Goal: Transaction & Acquisition: Purchase product/service

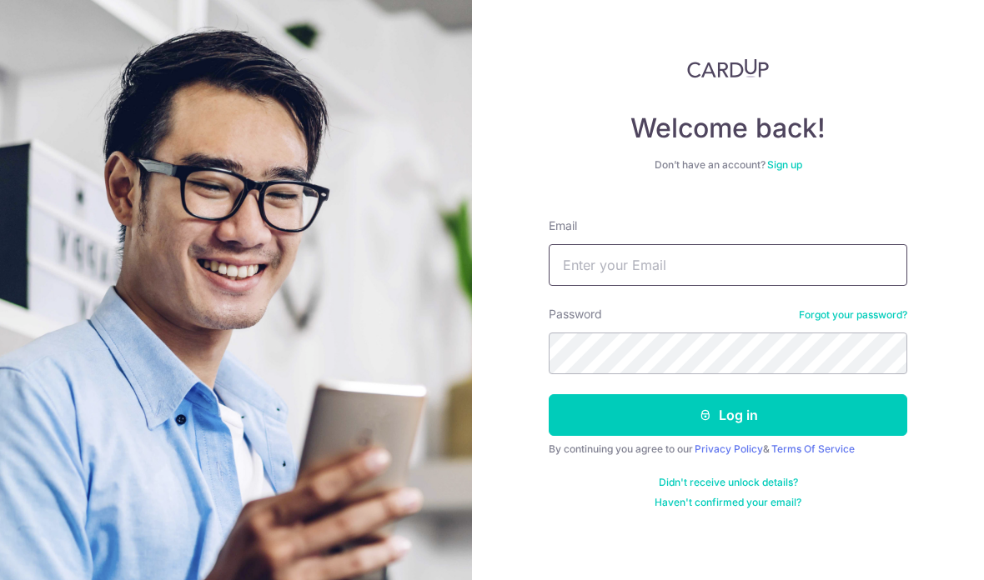
click at [650, 276] on input "Email" at bounding box center [728, 265] width 359 height 42
type input "[EMAIL_ADDRESS][DOMAIN_NAME]"
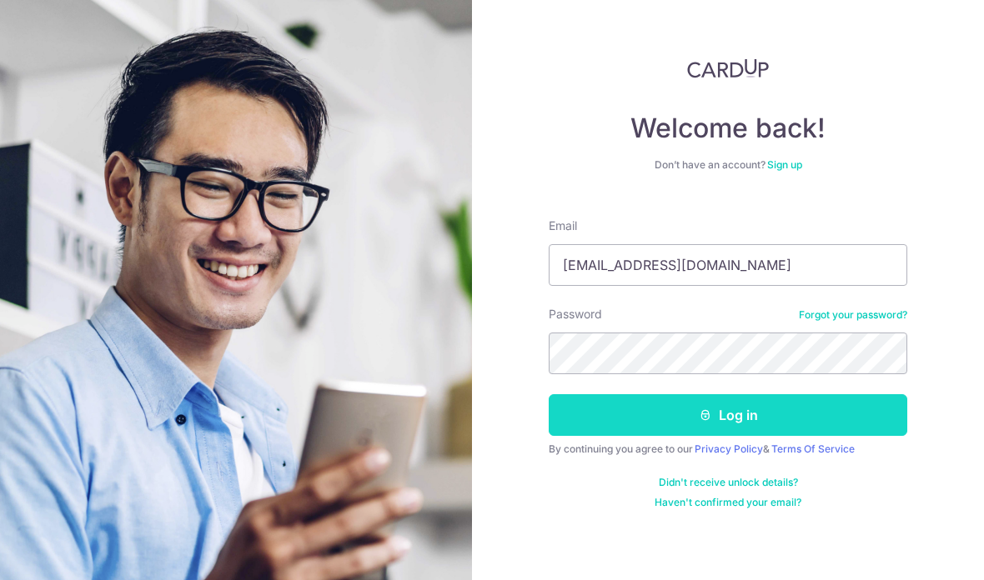
click at [847, 412] on button "Log in" at bounding box center [728, 415] width 359 height 42
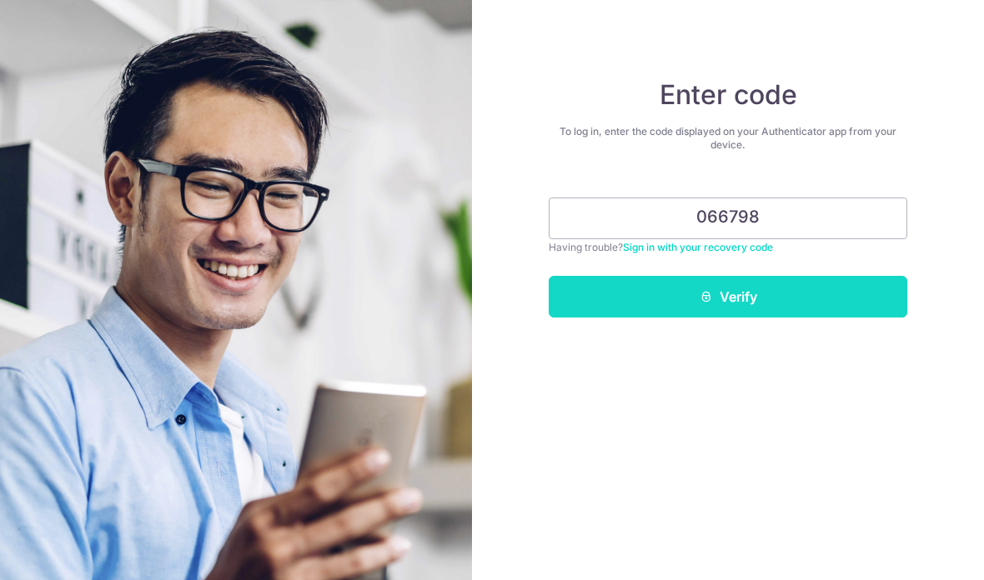
type input "066798"
click at [845, 295] on button "Verify" at bounding box center [728, 297] width 359 height 42
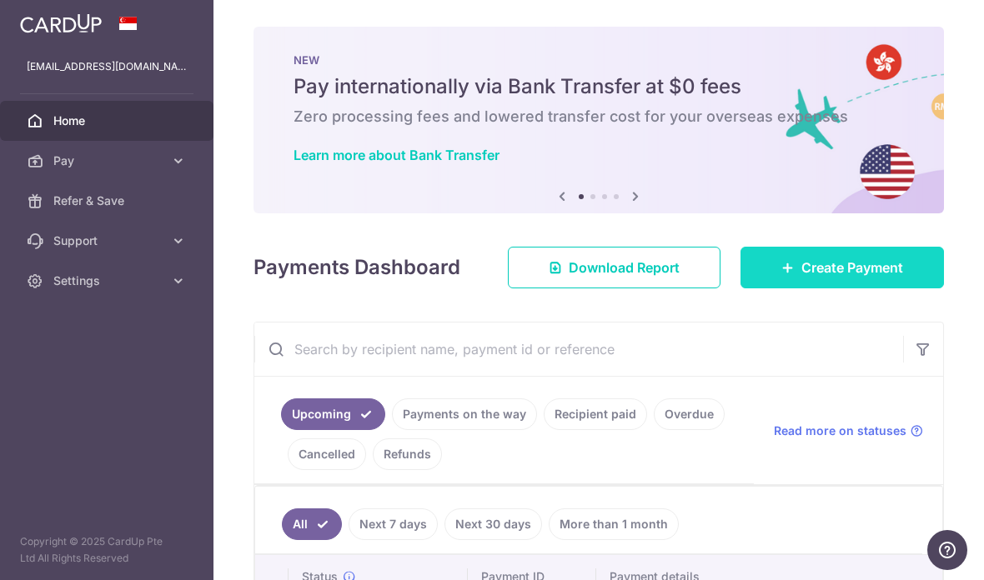
click at [870, 278] on span "Create Payment" at bounding box center [852, 268] width 102 height 20
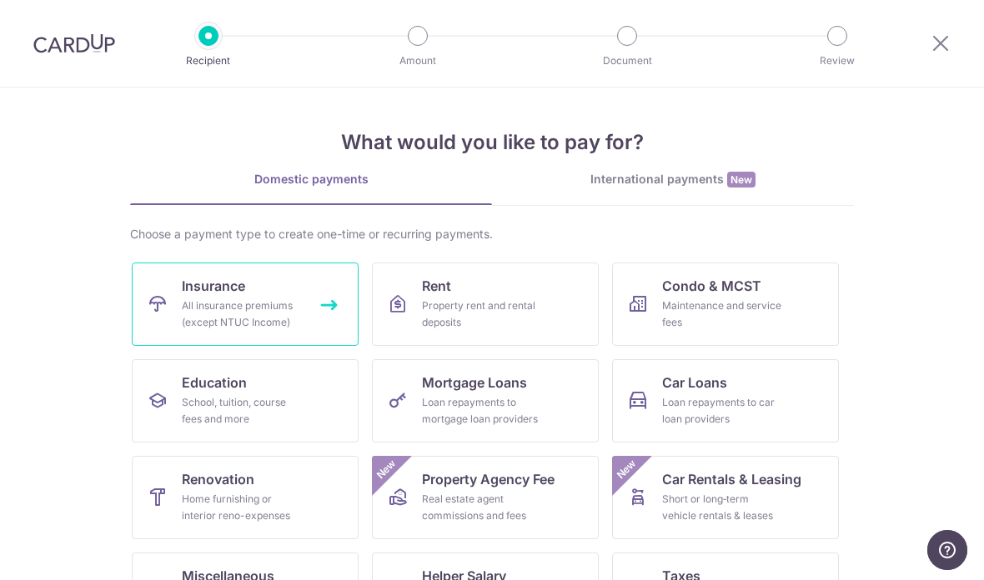
click at [287, 294] on link "Insurance All insurance premiums (except NTUC Income)" at bounding box center [245, 304] width 227 height 83
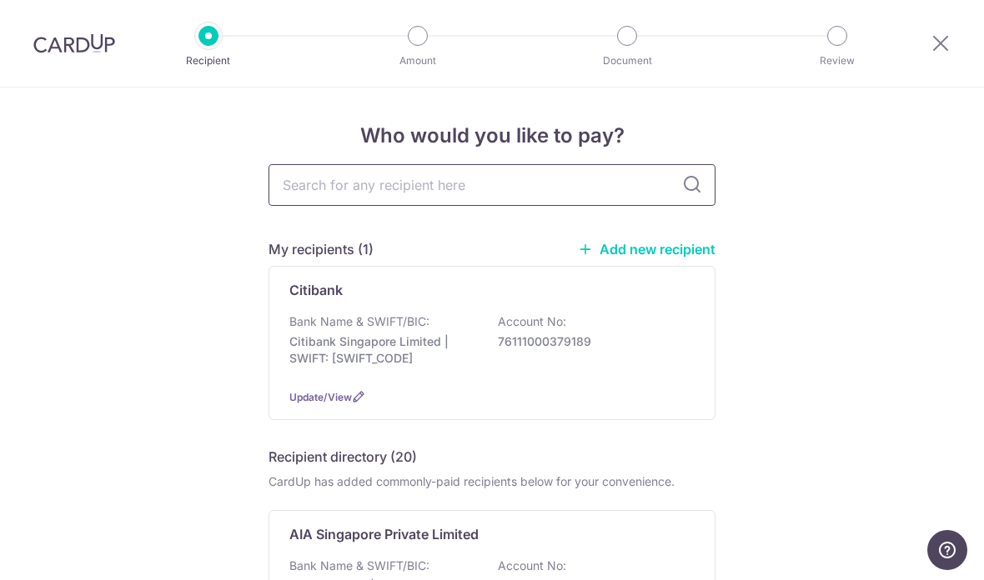
click at [519, 194] on input "text" at bounding box center [491, 185] width 447 height 42
type input "Aia"
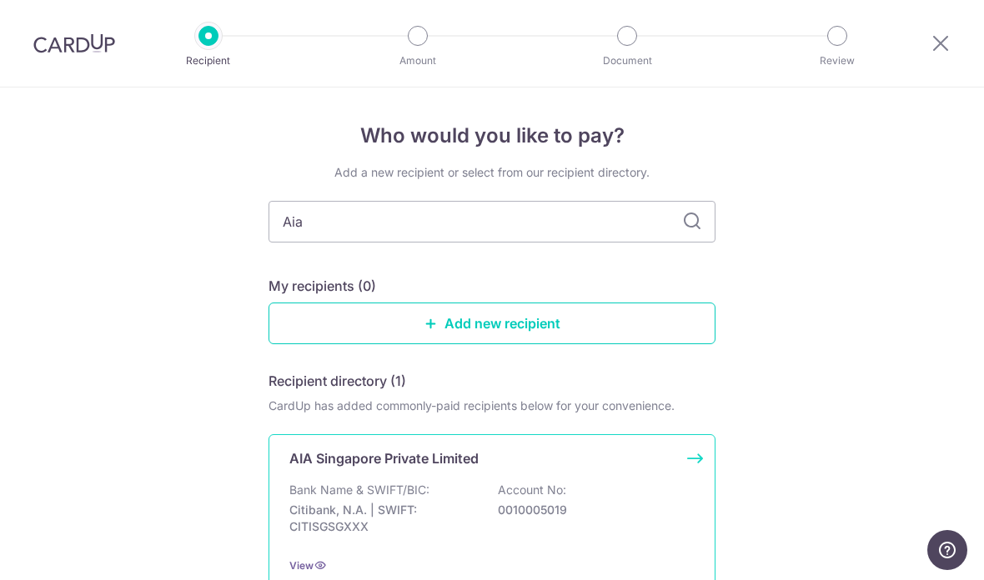
click at [439, 469] on p "AIA Singapore Private Limited" at bounding box center [383, 459] width 189 height 20
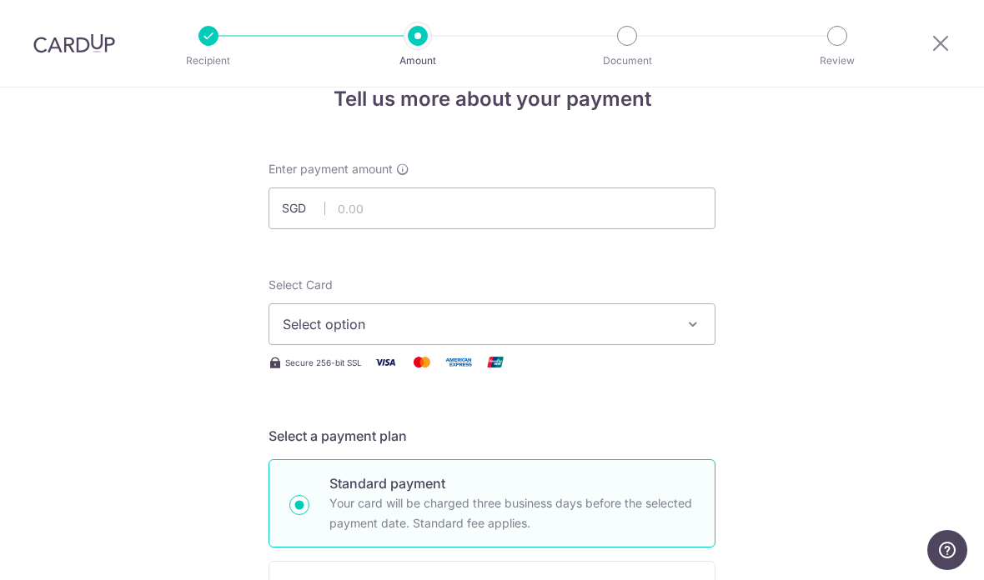
scroll to position [49, 0]
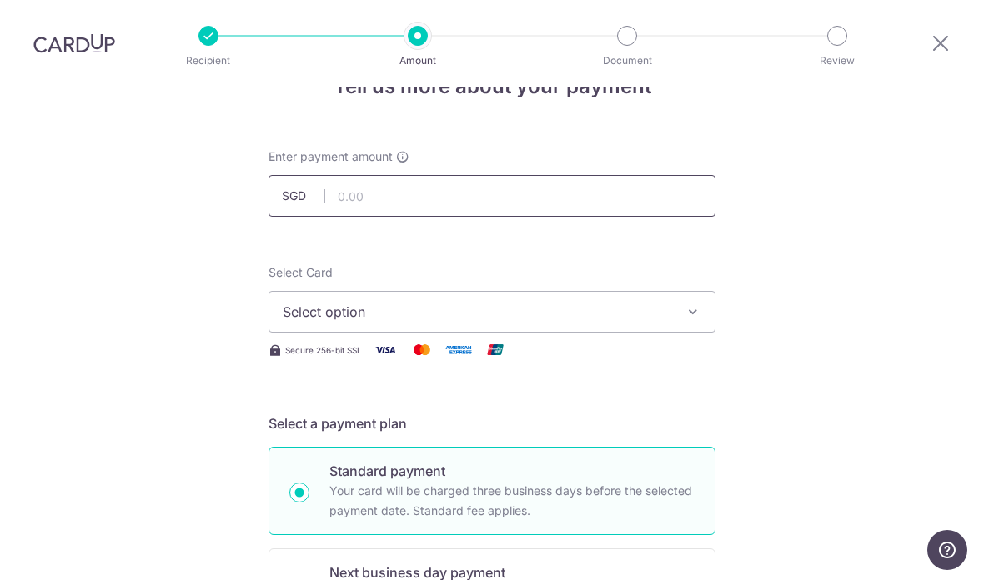
click at [464, 204] on input "text" at bounding box center [491, 196] width 447 height 42
type input "390.10"
click at [401, 322] on span "Select option" at bounding box center [477, 312] width 389 height 20
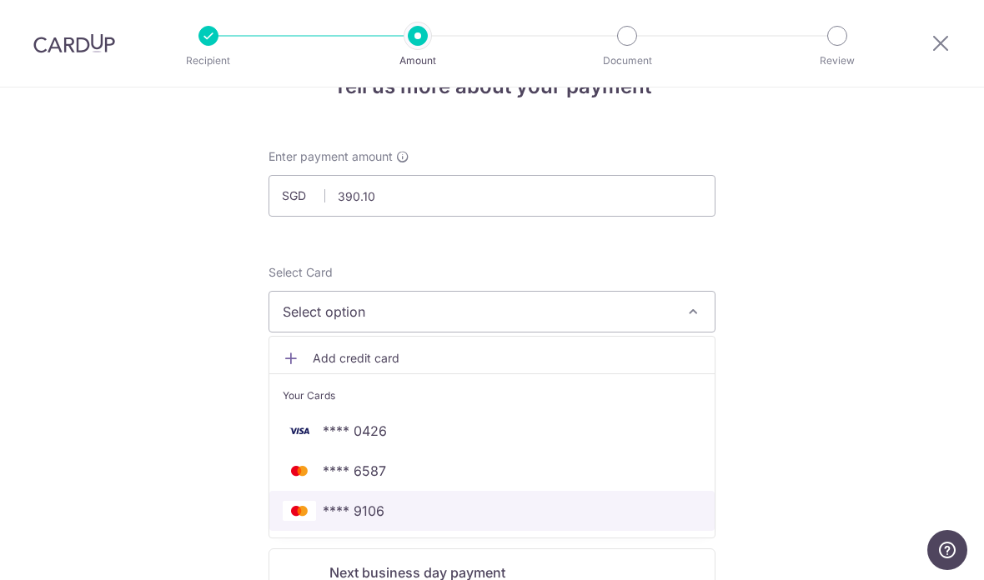
click at [398, 519] on span "**** 9106" at bounding box center [492, 511] width 419 height 20
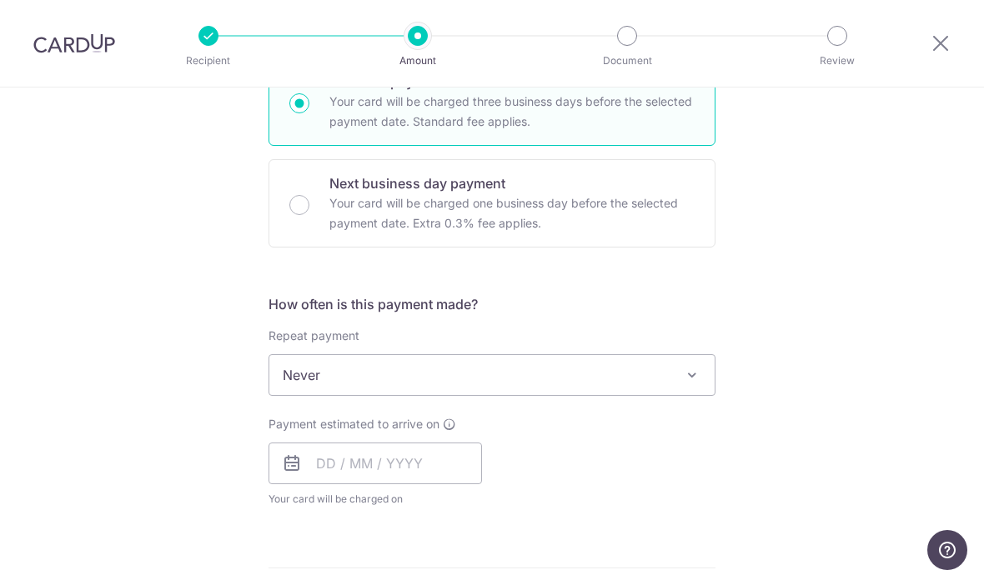
scroll to position [441, 0]
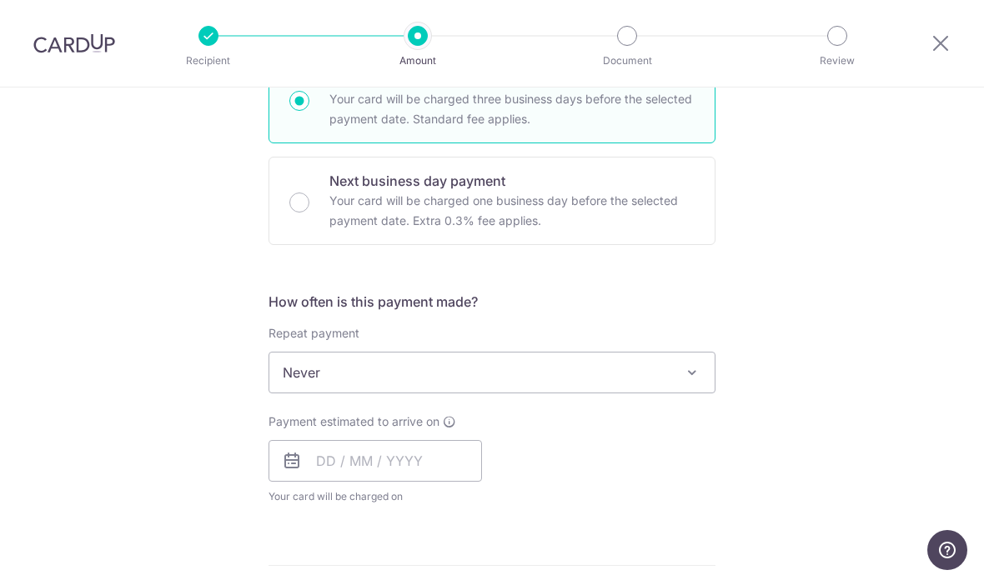
click at [448, 388] on span "Never" at bounding box center [491, 373] width 445 height 40
select select "3"
click at [414, 467] on input "text" at bounding box center [374, 461] width 213 height 42
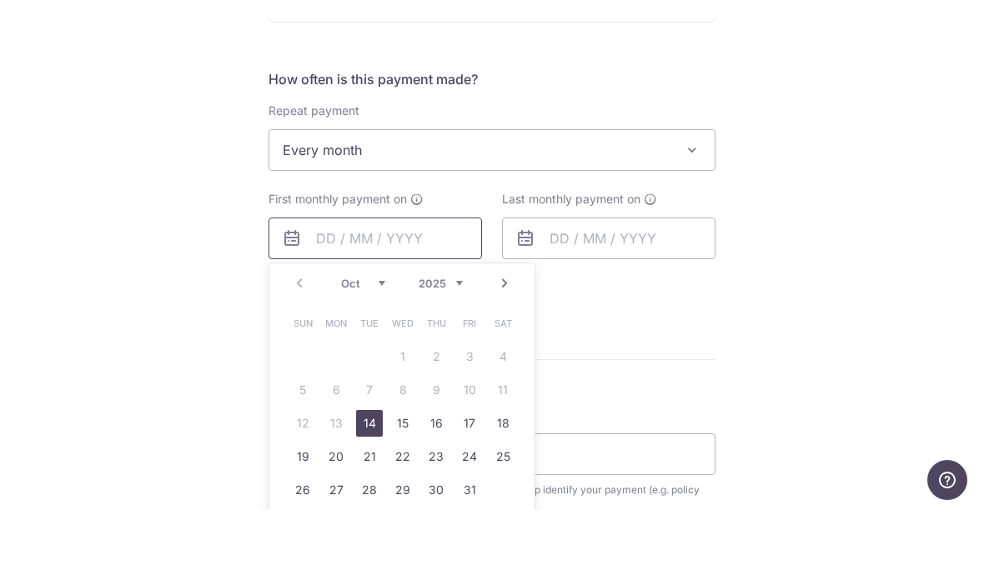
scroll to position [592, 0]
click at [377, 482] on link "14" at bounding box center [369, 495] width 27 height 27
type input "[DATE]"
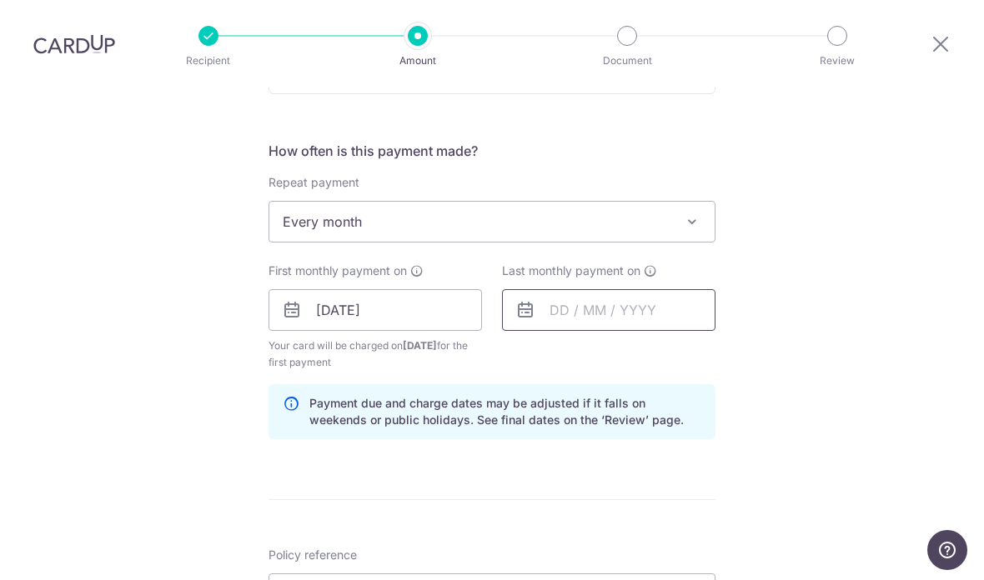
click at [604, 289] on input "text" at bounding box center [608, 310] width 213 height 42
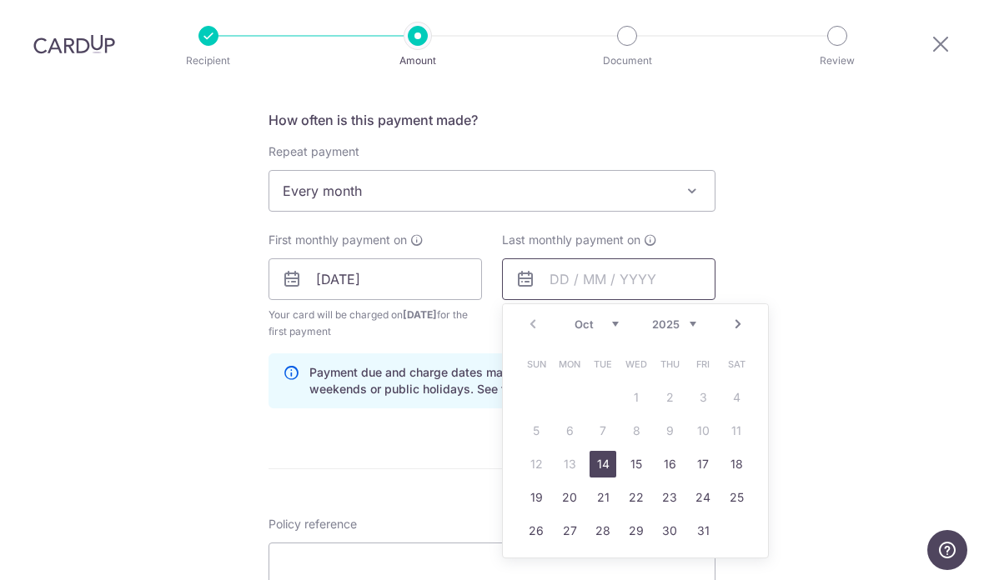
scroll to position [627, 0]
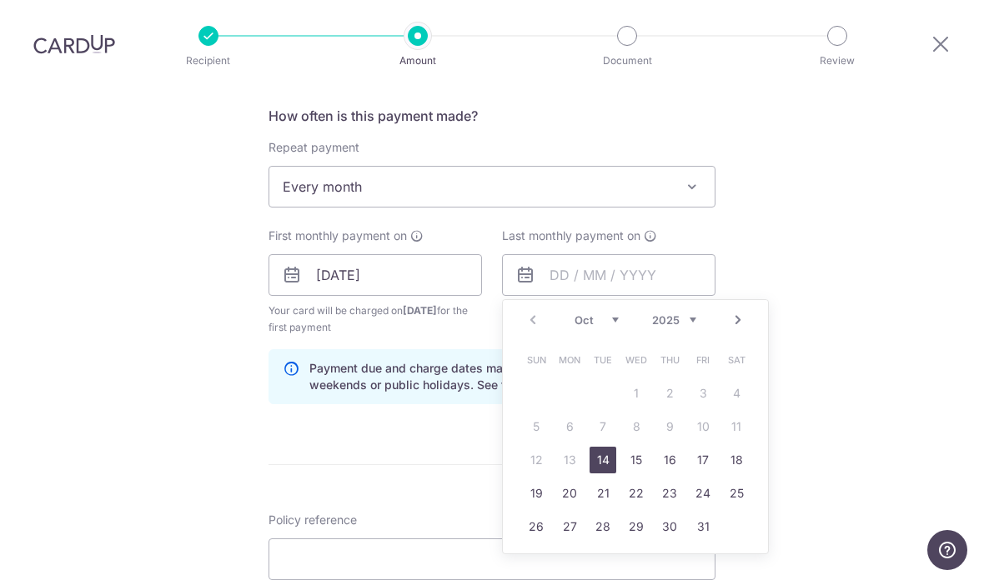
click at [607, 314] on select "Oct Nov Dec" at bounding box center [596, 320] width 44 height 13
click at [685, 314] on select "2025 2026 2027 2028 2029 2030 2031 2032 2033 2034 2035" at bounding box center [674, 320] width 44 height 13
click at [681, 314] on select "2025 2026 2027 2028 2029 2030 2031 2032 2033 2034 2035" at bounding box center [674, 320] width 44 height 13
click at [612, 314] on select "Jan Feb Mar Apr May Jun Jul Aug Sep Oct Nov Dec" at bounding box center [596, 320] width 44 height 13
click at [577, 447] on link "14" at bounding box center [569, 460] width 27 height 27
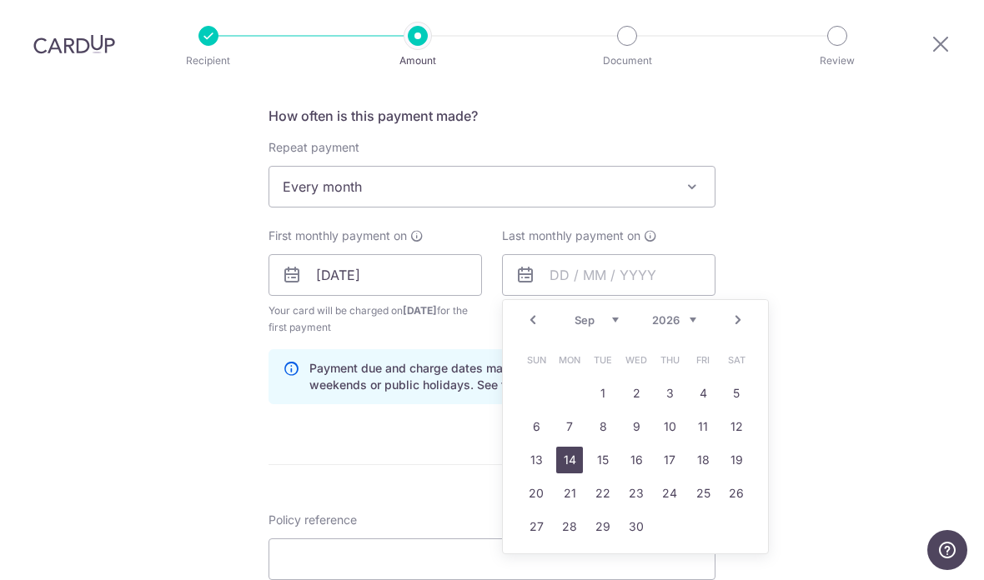
type input "14/09/2026"
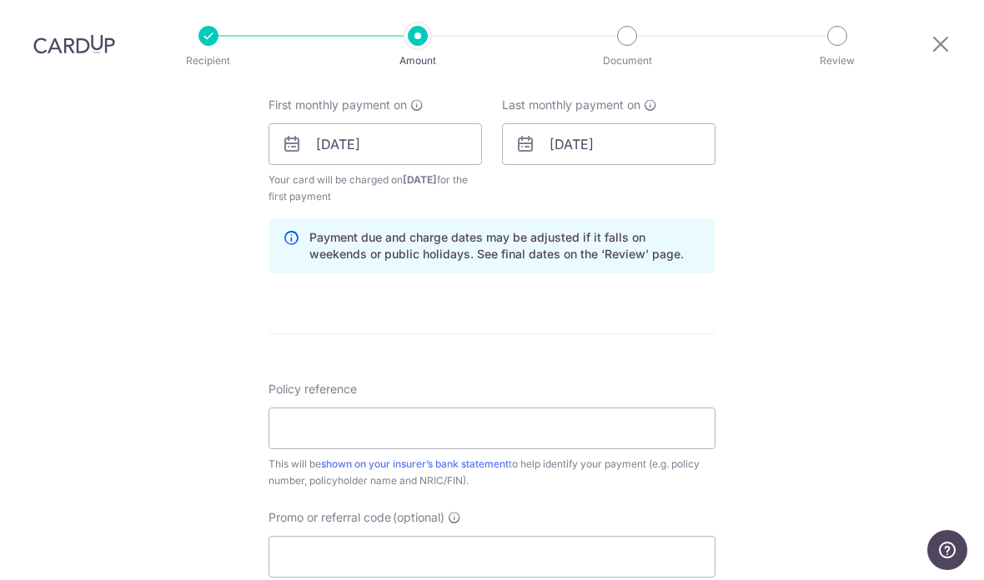
scroll to position [764, 0]
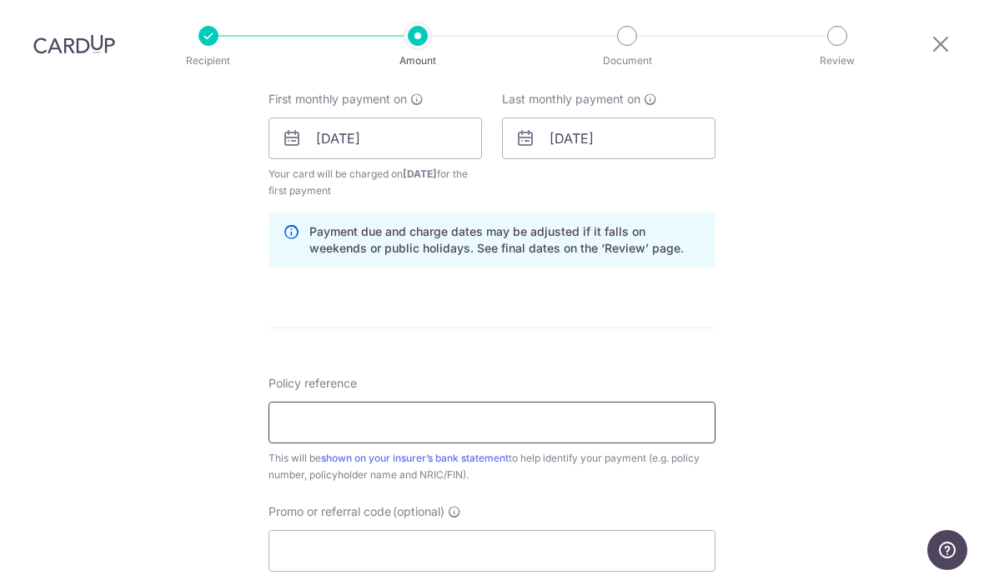
click at [605, 402] on input "Policy reference" at bounding box center [491, 423] width 447 height 42
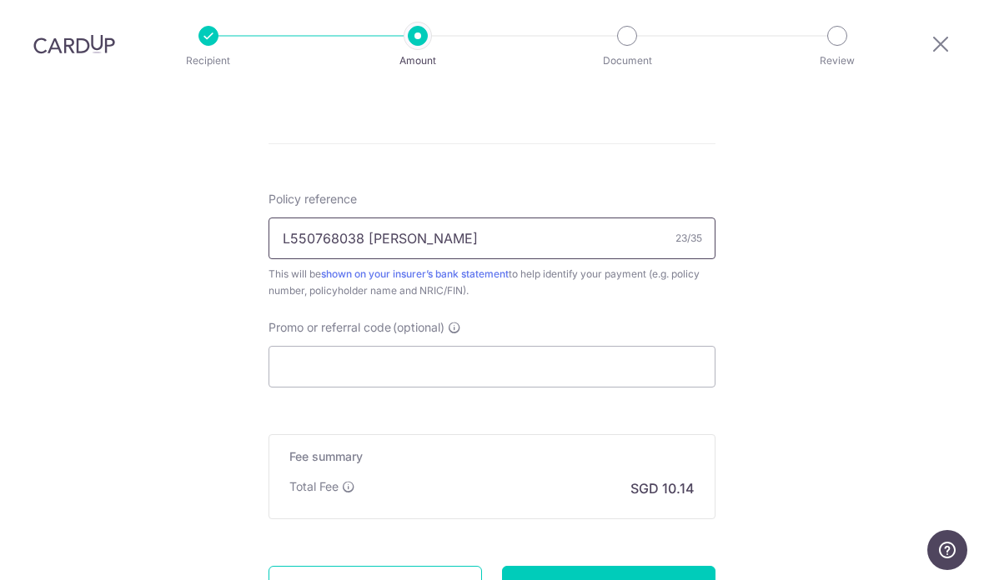
scroll to position [951, 0]
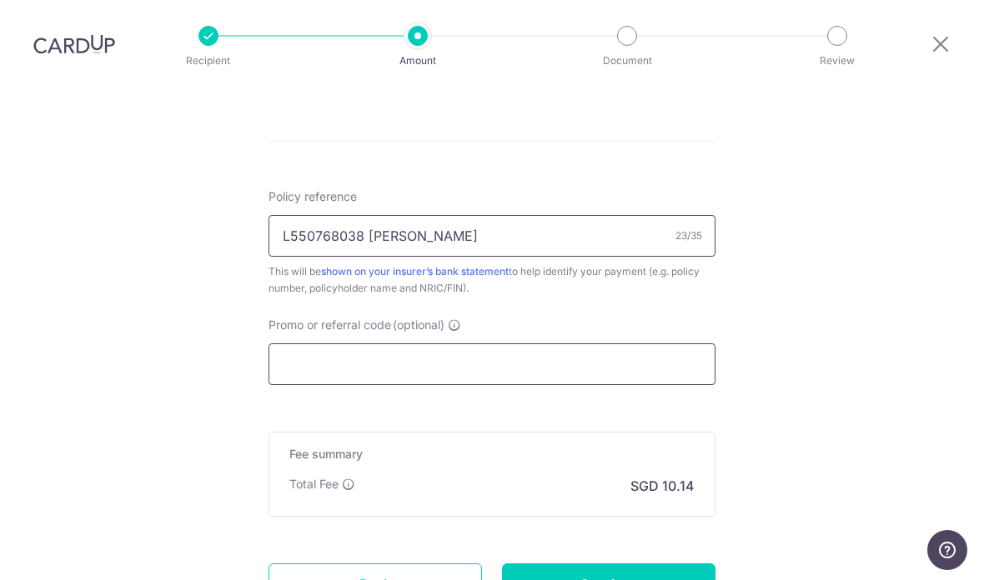
type input "L550768038 Lee Seng Hai"
click at [604, 344] on input "Promo or referral code (optional)" at bounding box center [491, 365] width 447 height 42
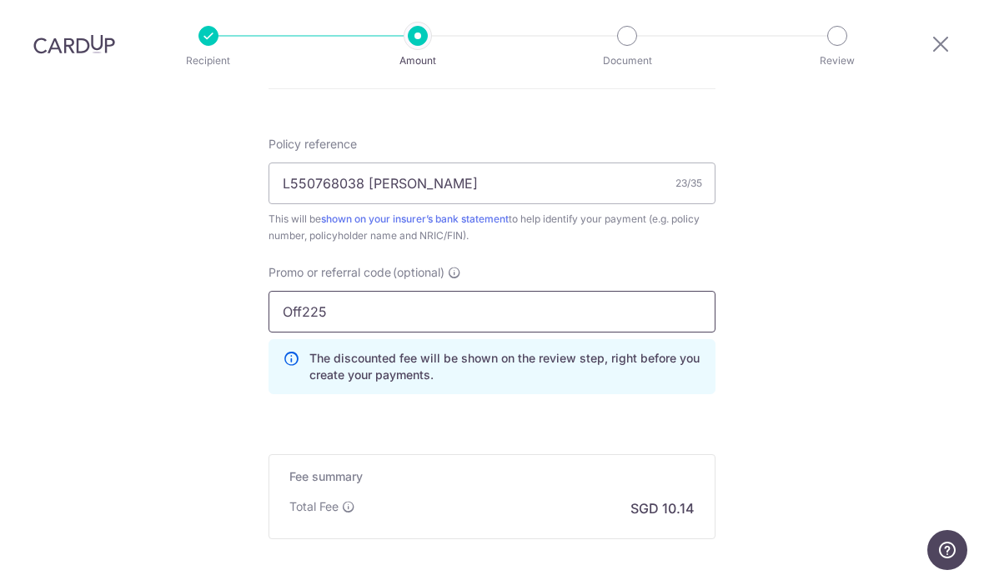
scroll to position [1114, 0]
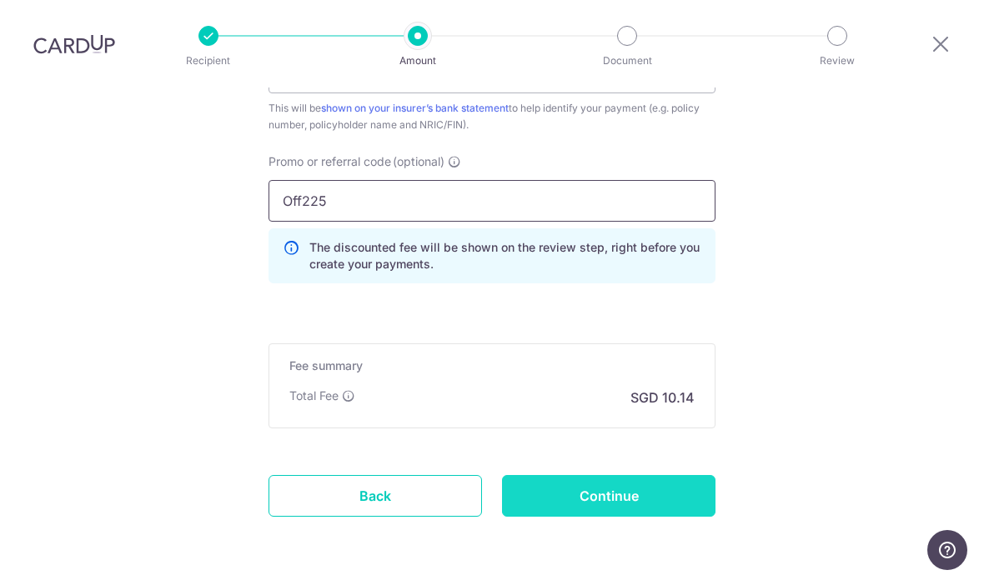
type input "Off225"
click at [665, 475] on input "Continue" at bounding box center [608, 496] width 213 height 42
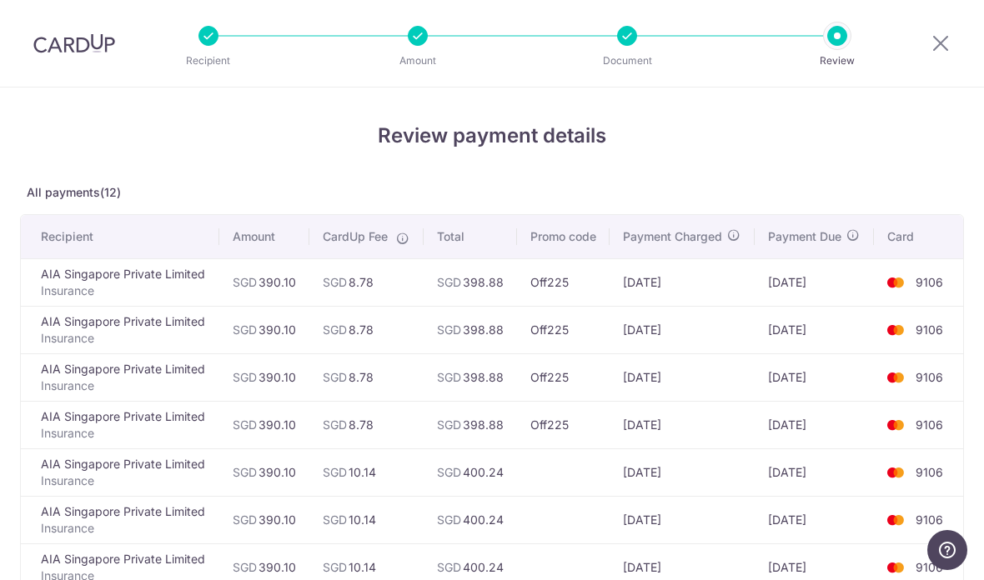
scroll to position [1, 0]
click at [136, 288] on p "Insurance" at bounding box center [123, 290] width 165 height 17
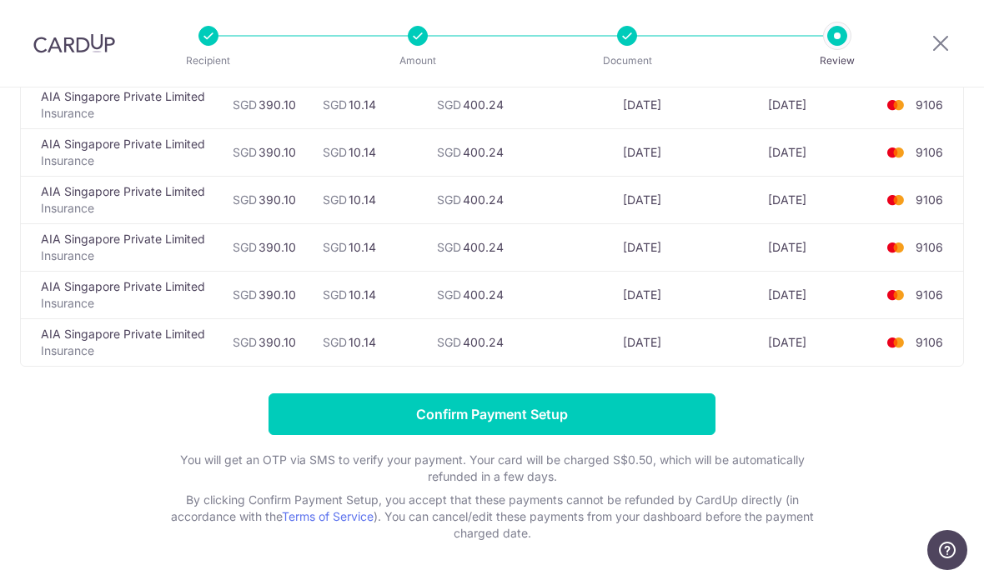
scroll to position [463, 0]
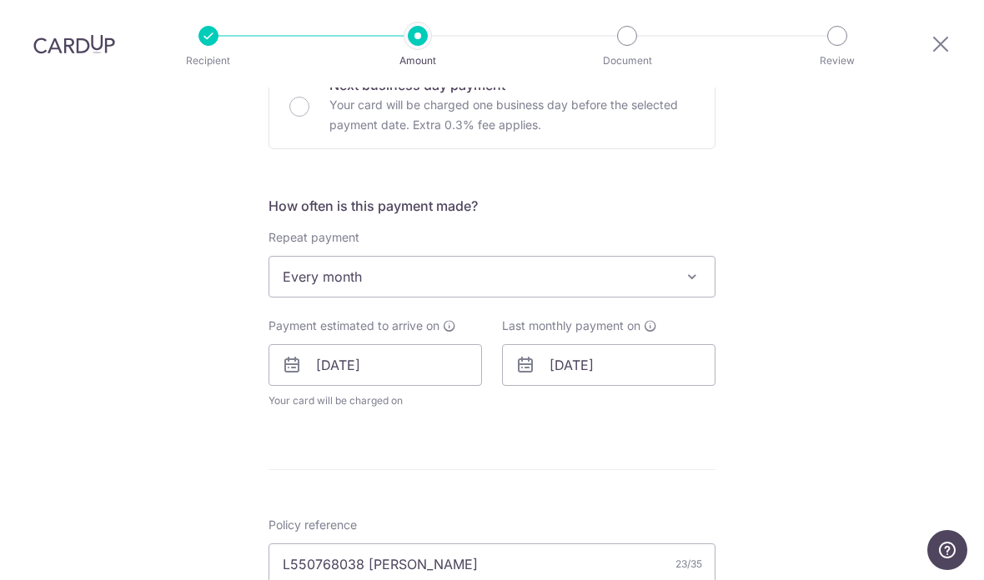
scroll to position [584, 0]
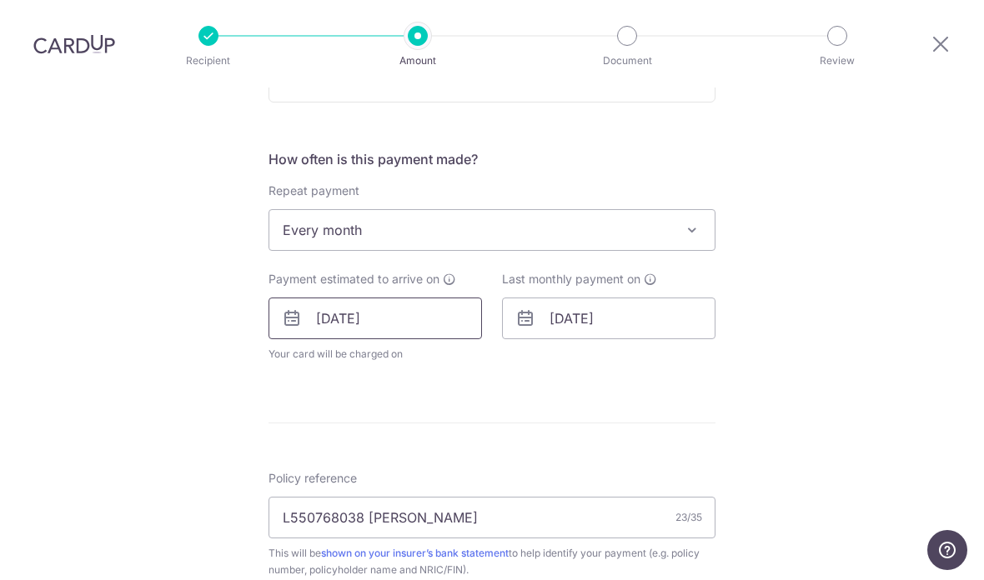
click at [380, 298] on input "[DATE]" at bounding box center [374, 319] width 213 height 42
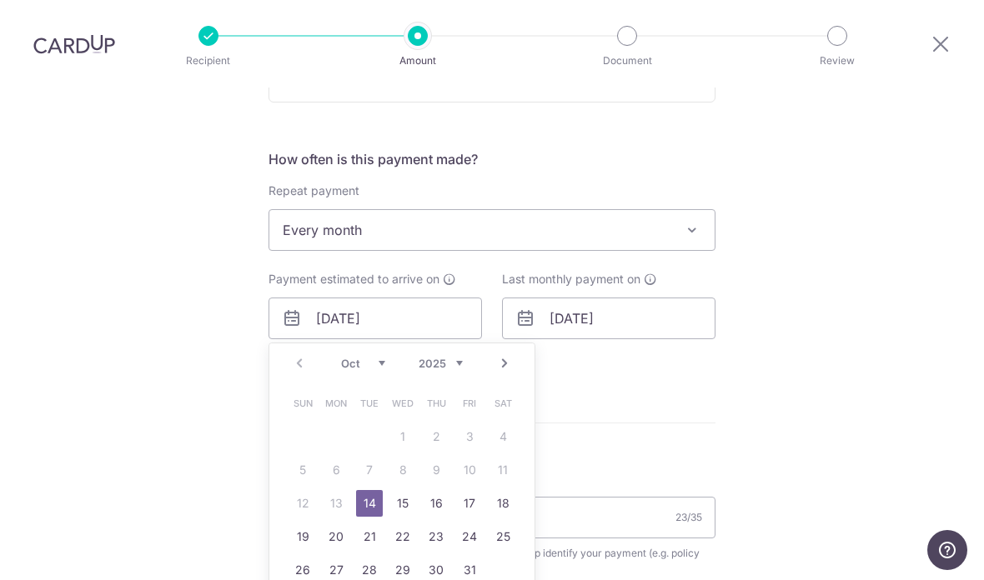
click at [383, 357] on select "Oct Nov Dec" at bounding box center [363, 363] width 44 height 13
click at [856, 372] on div "Tell us more about your payment Enter payment amount SGD 390.10 390.10 Select C…" at bounding box center [492, 295] width 984 height 1583
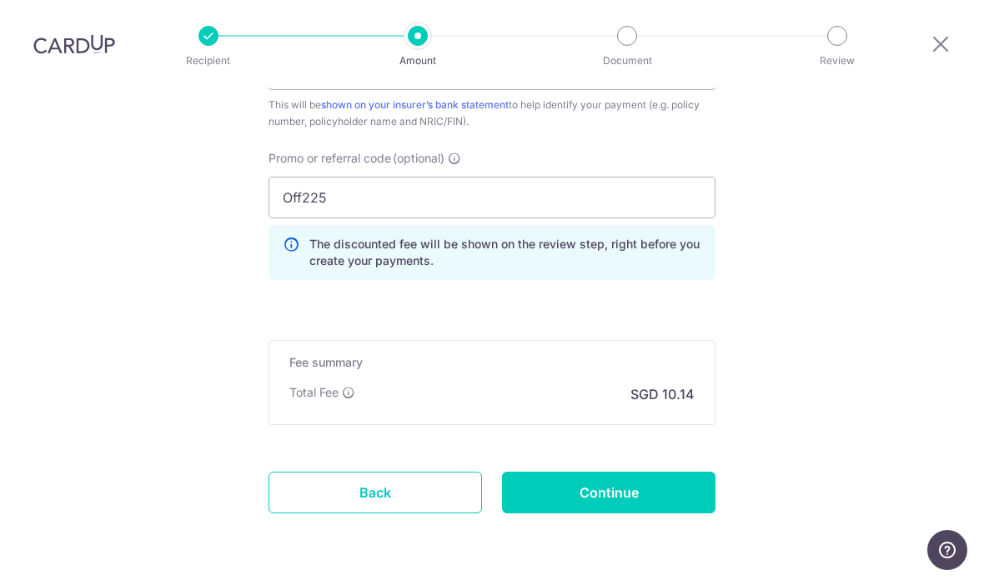
scroll to position [1031, 0]
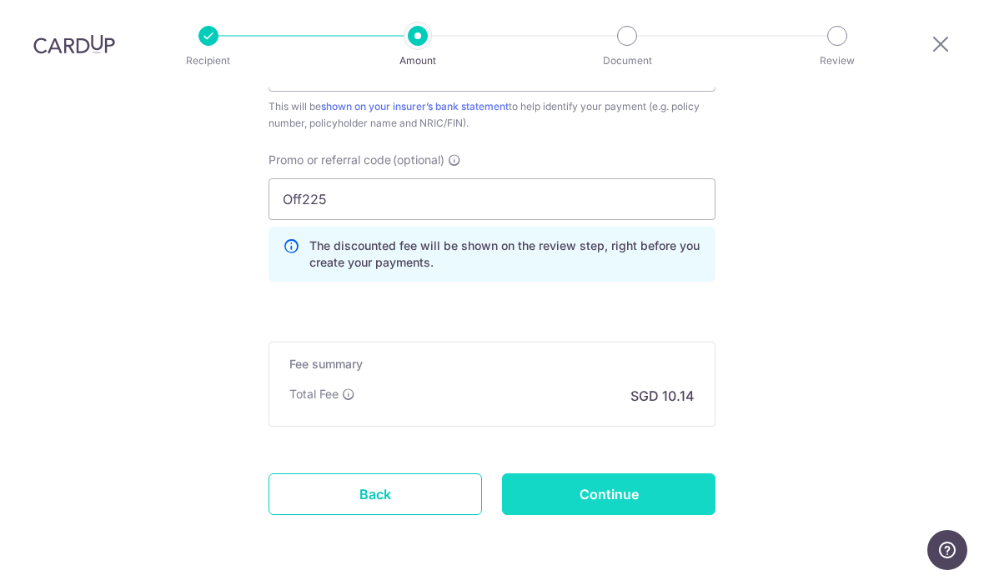
click at [681, 474] on input "Continue" at bounding box center [608, 495] width 213 height 42
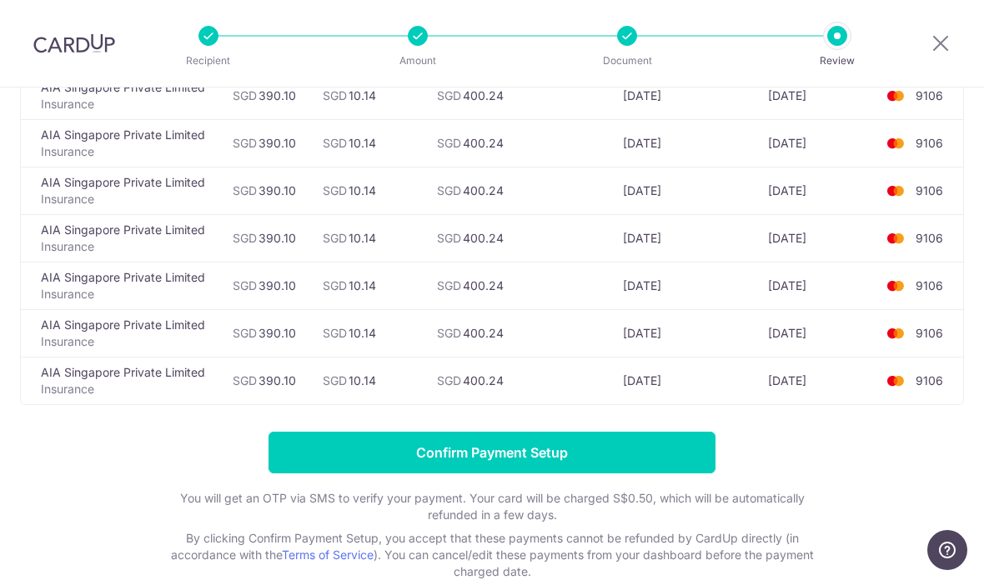
scroll to position [427, 0]
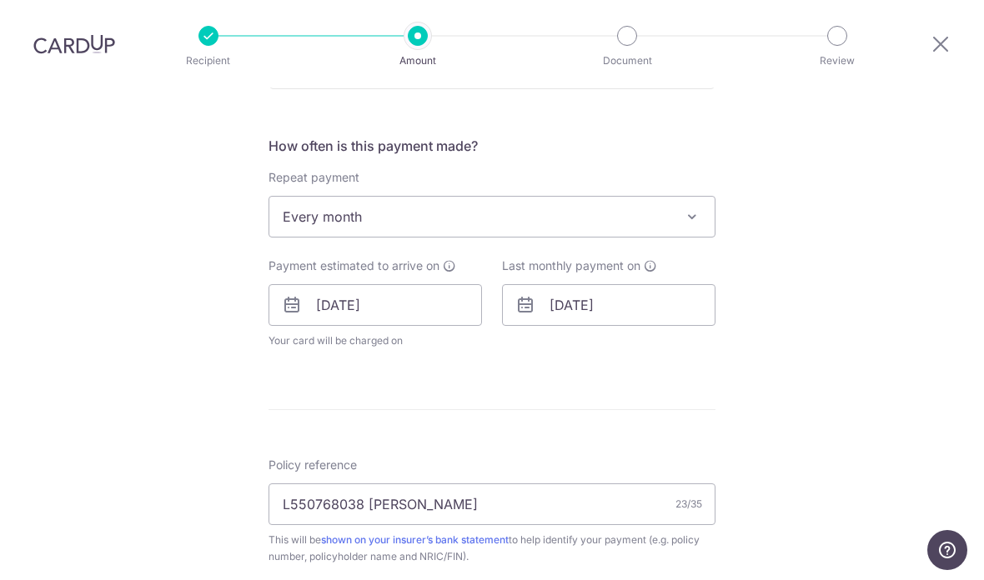
scroll to position [618, 0]
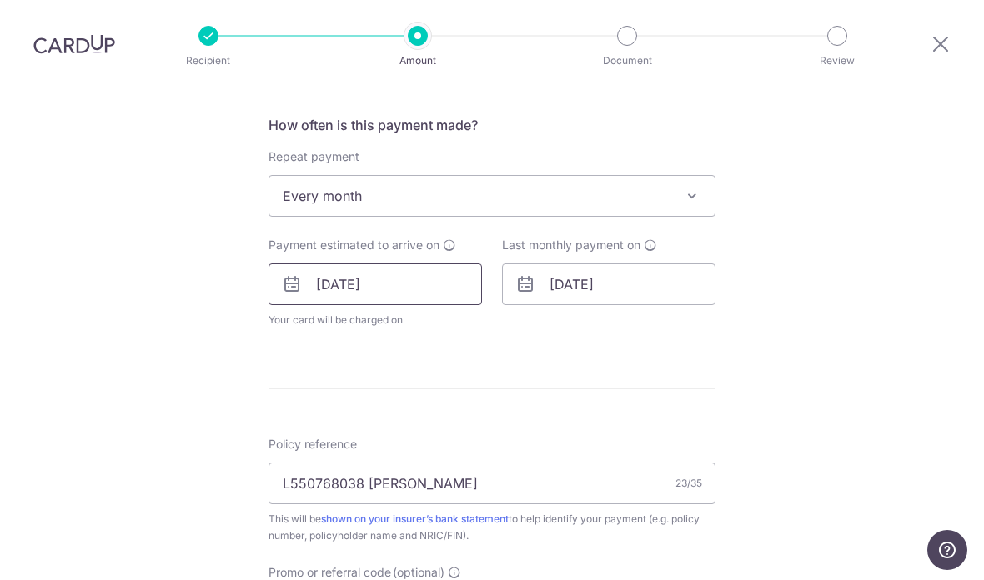
click at [421, 263] on input "[DATE]" at bounding box center [374, 284] width 213 height 42
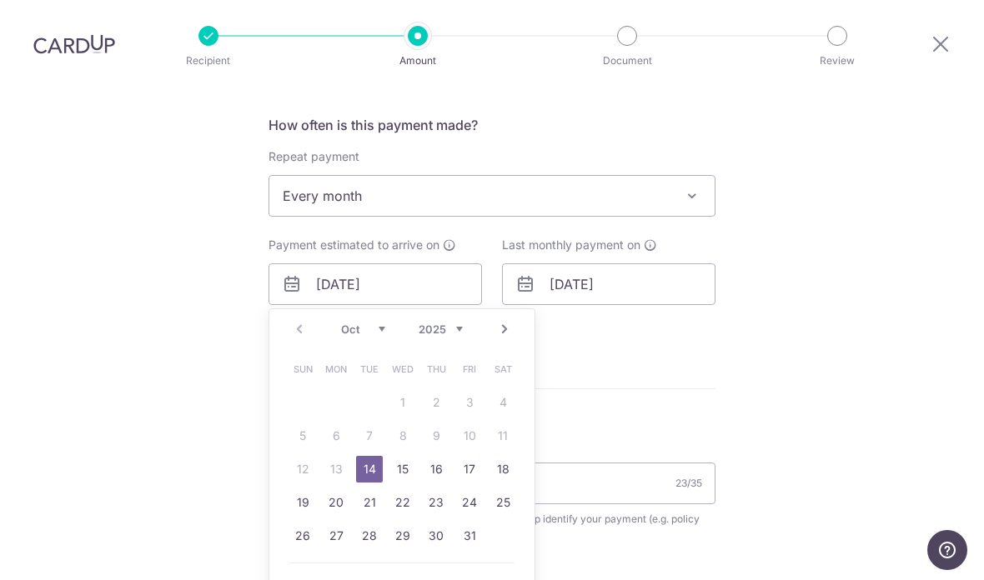
click at [382, 323] on select "Oct Nov Dec" at bounding box center [363, 329] width 44 height 13
click at [309, 456] on link "14" at bounding box center [302, 469] width 27 height 27
type input "[DATE]"
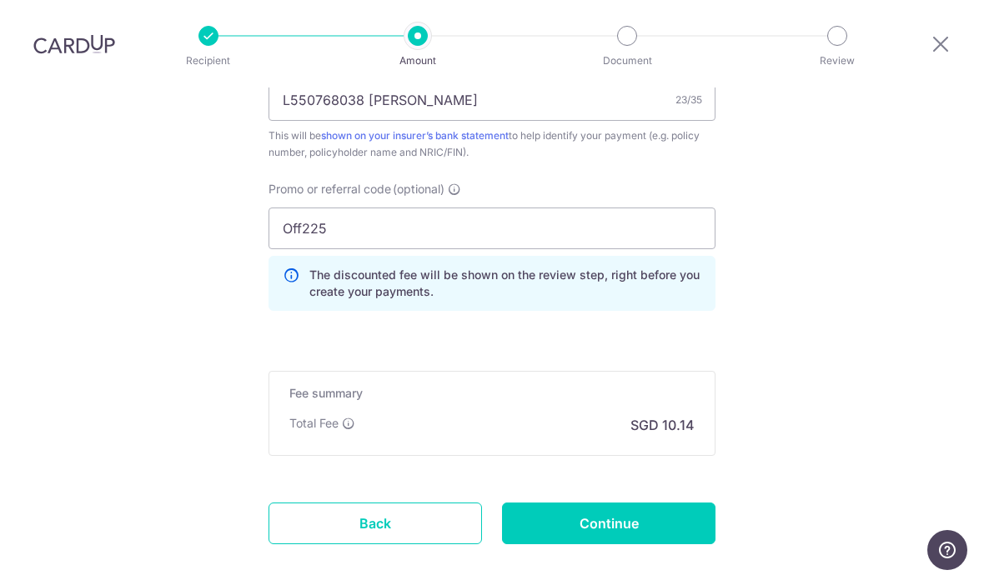
scroll to position [1076, 0]
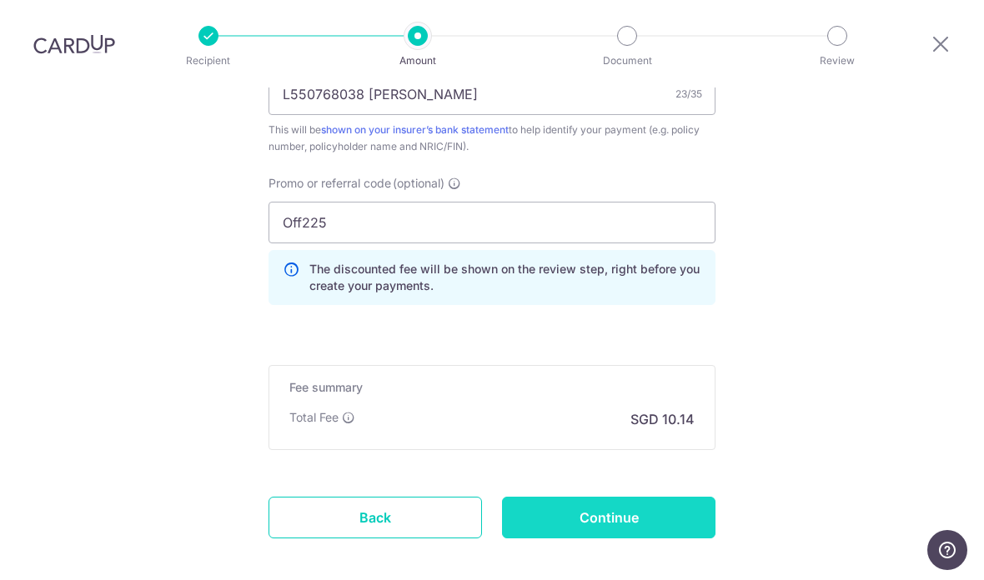
click at [676, 497] on input "Continue" at bounding box center [608, 518] width 213 height 42
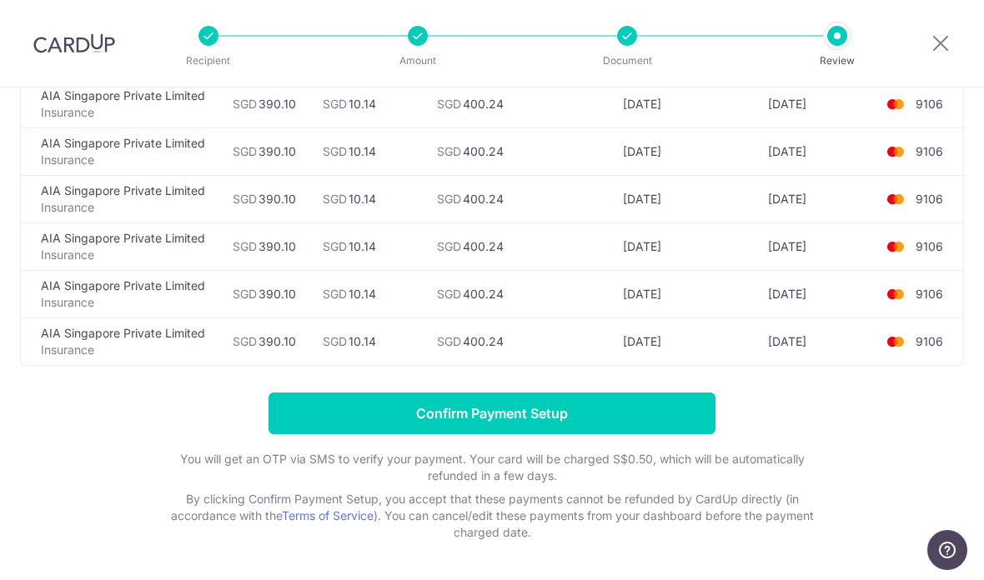
scroll to position [368, 0]
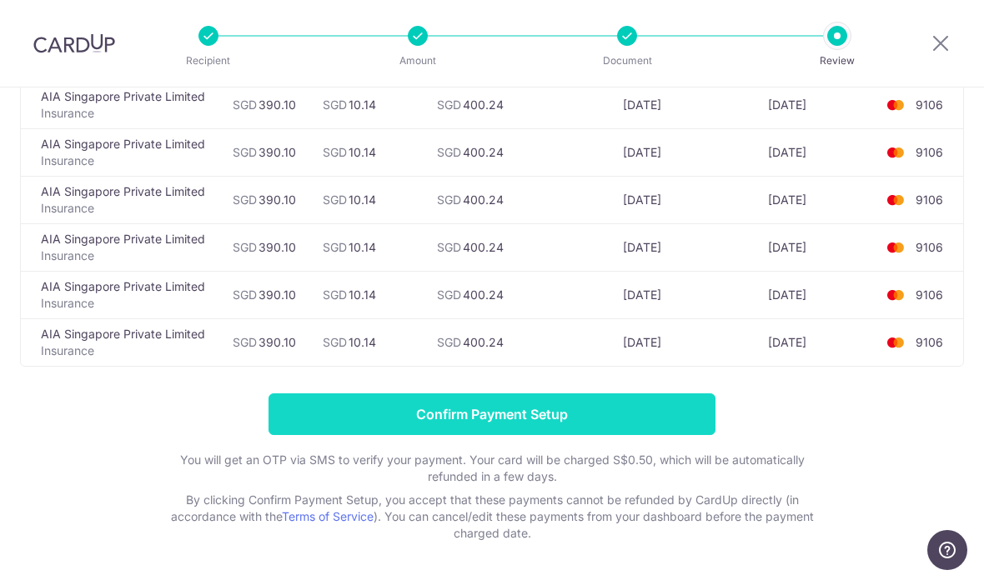
click at [656, 426] on input "Confirm Payment Setup" at bounding box center [491, 415] width 447 height 42
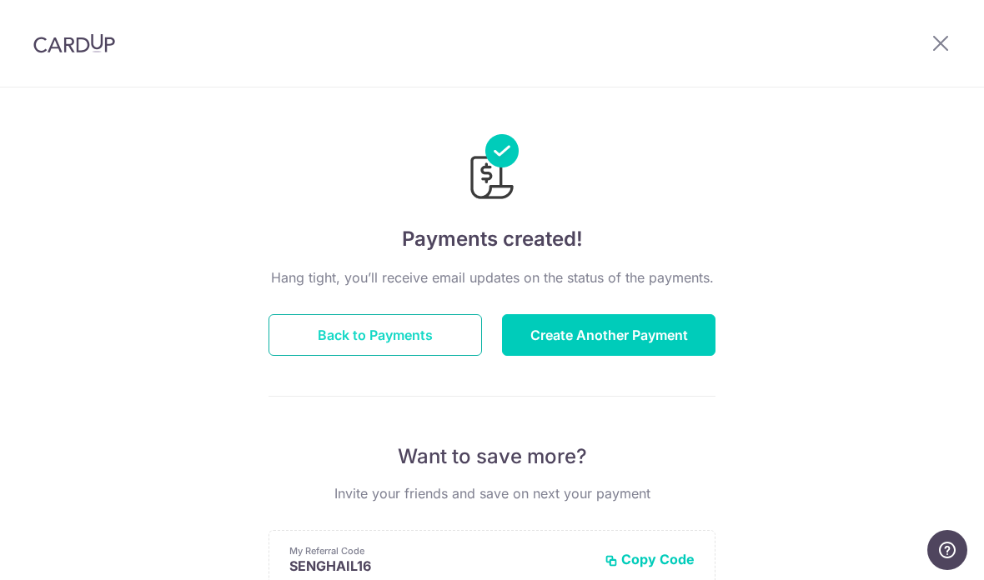
click at [414, 339] on button "Back to Payments" at bounding box center [374, 335] width 213 height 42
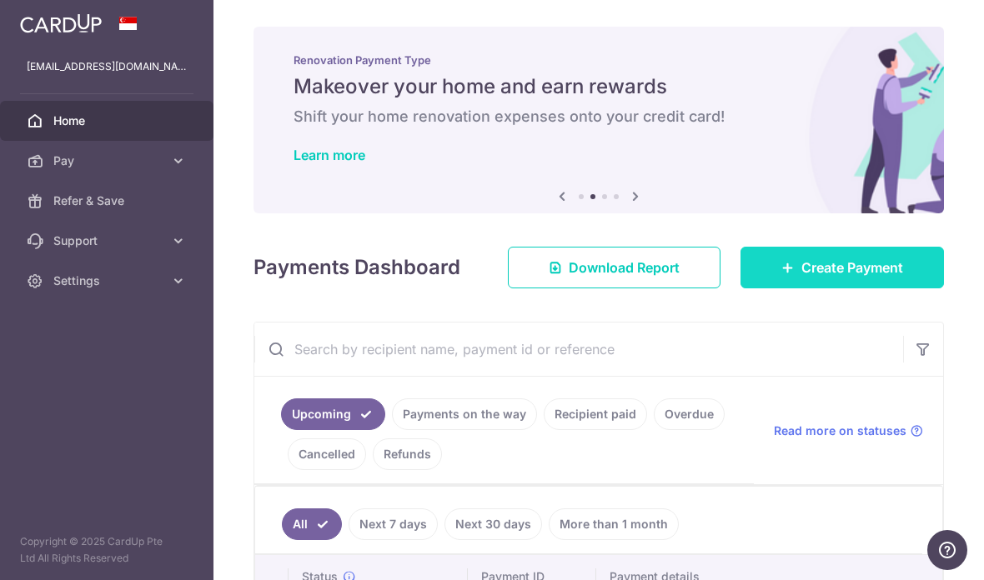
click at [870, 278] on span "Create Payment" at bounding box center [852, 268] width 102 height 20
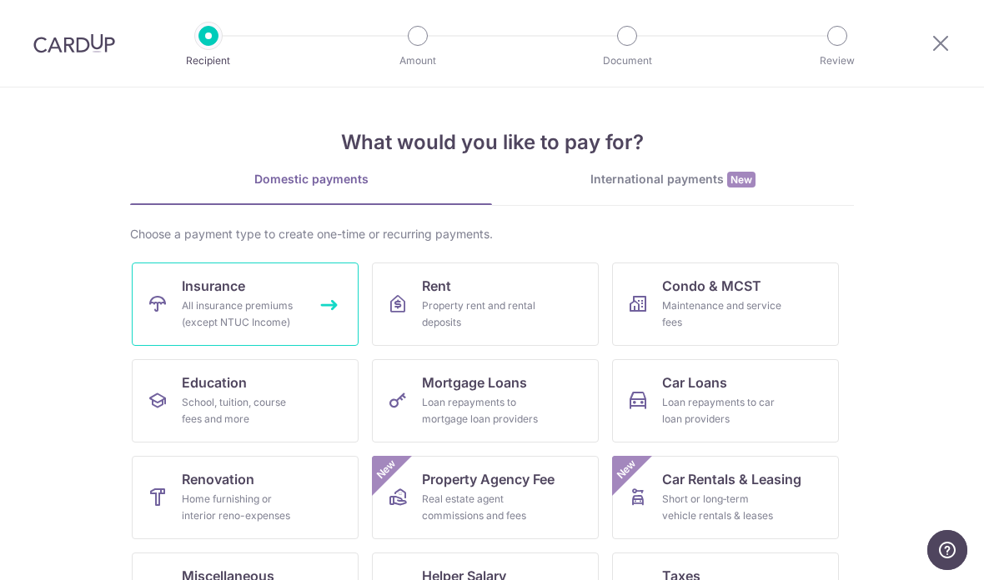
click at [277, 305] on div "All insurance premiums (except NTUC Income)" at bounding box center [242, 314] width 120 height 33
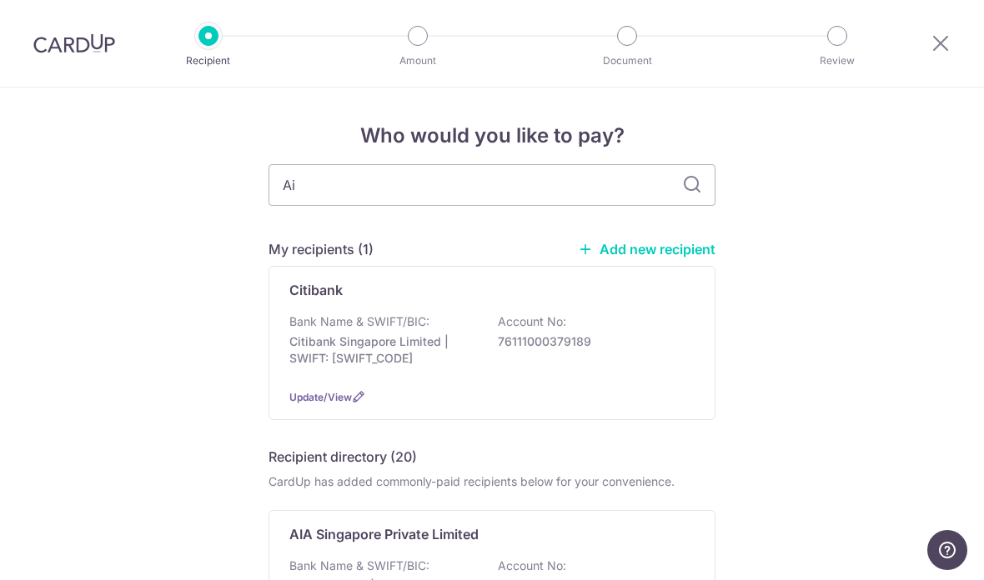
type input "Aia"
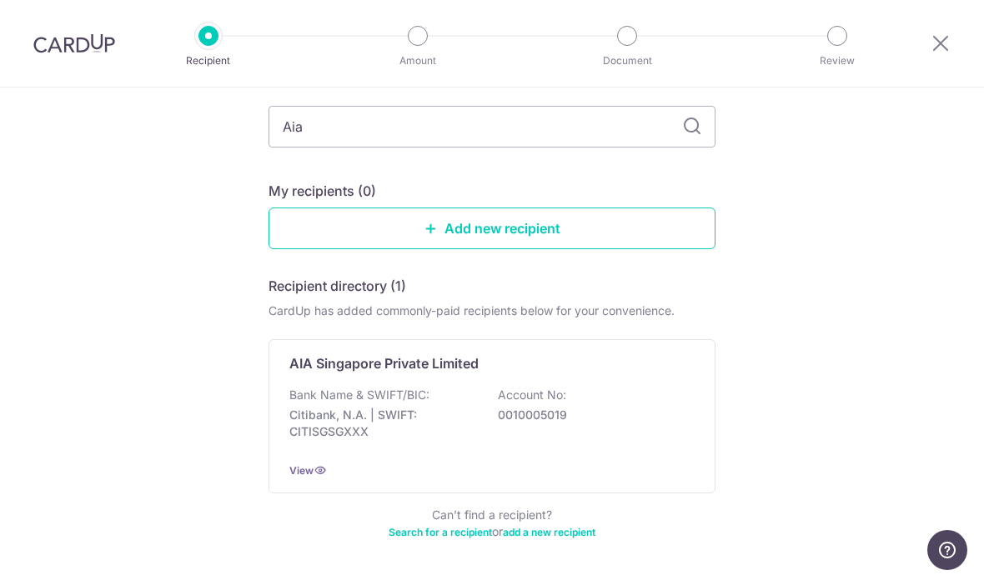
scroll to position [93, 0]
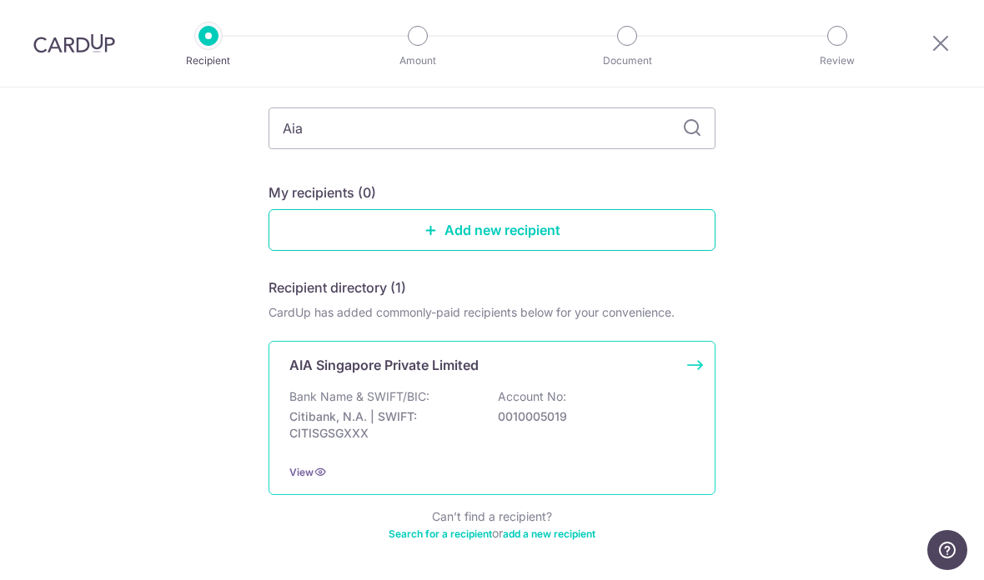
click at [630, 406] on div "Bank Name & SWIFT/BIC: Citibank, N.A. | SWIFT: CITISGSGXXX Account No: 00100050…" at bounding box center [491, 420] width 405 height 62
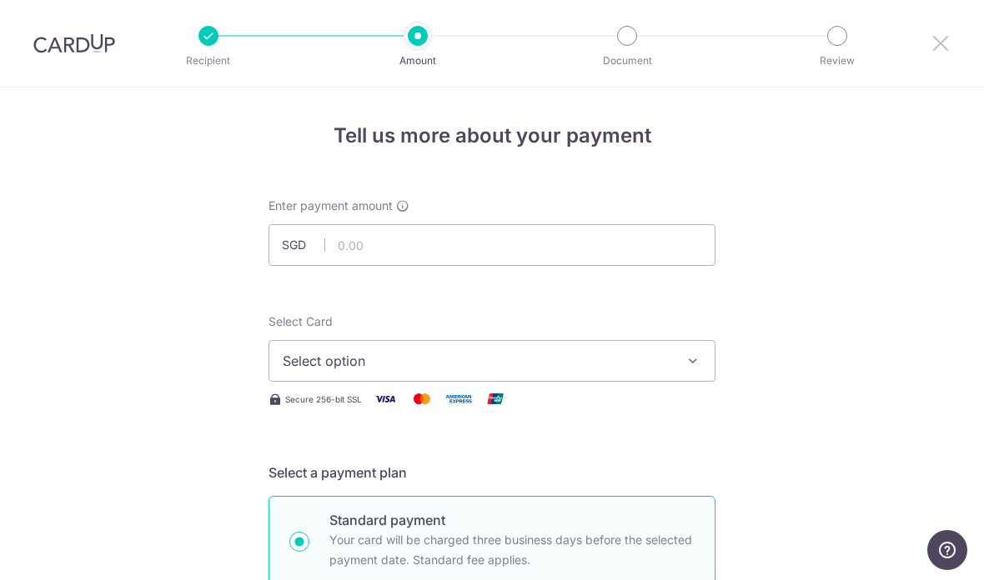
click at [946, 39] on icon at bounding box center [941, 43] width 20 height 21
click at [946, 37] on icon at bounding box center [941, 43] width 20 height 21
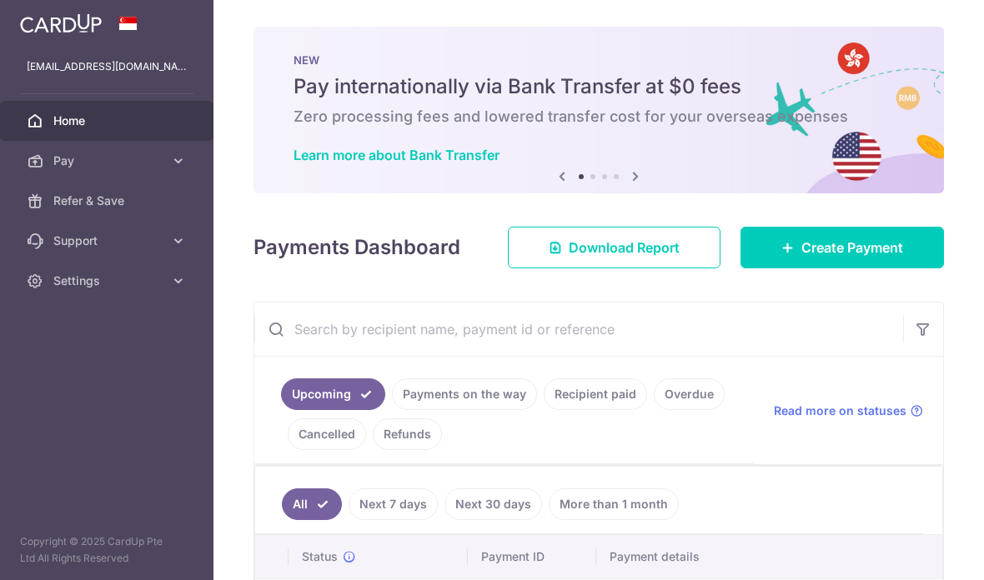
click at [0, 0] on icon "button" at bounding box center [0, 0] width 0 height 0
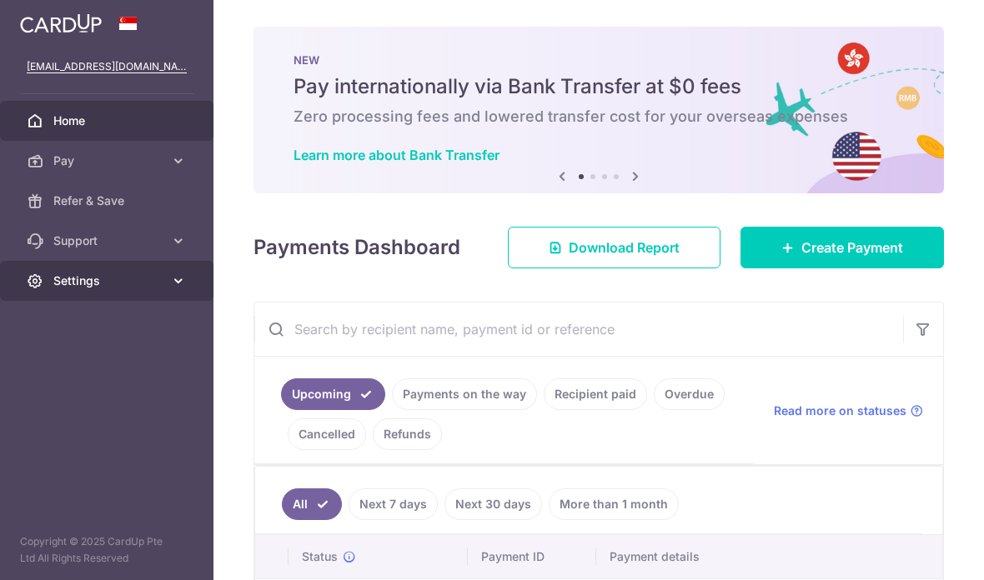
click at [172, 288] on icon at bounding box center [178, 281] width 17 height 17
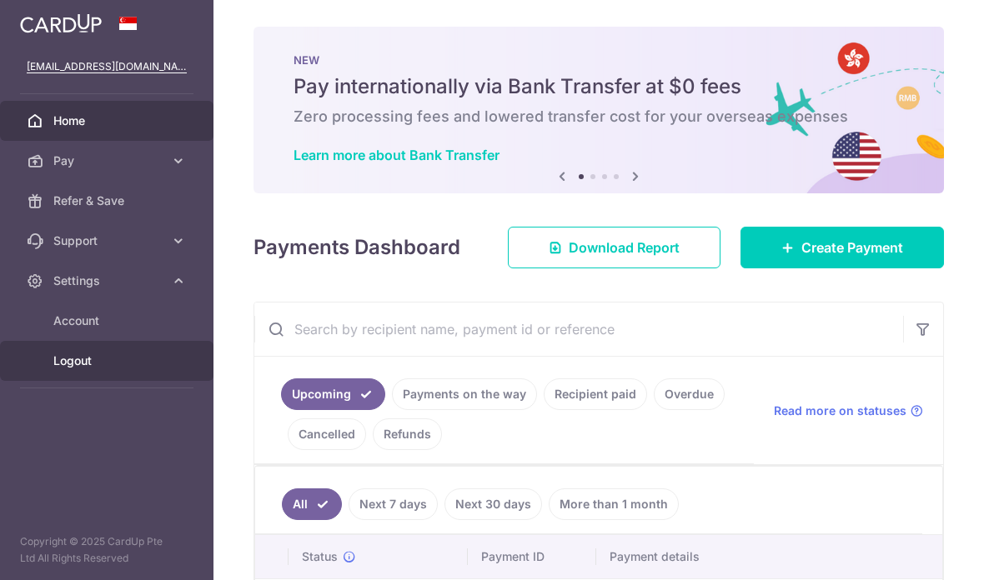
click at [130, 364] on span "Logout" at bounding box center [108, 361] width 110 height 17
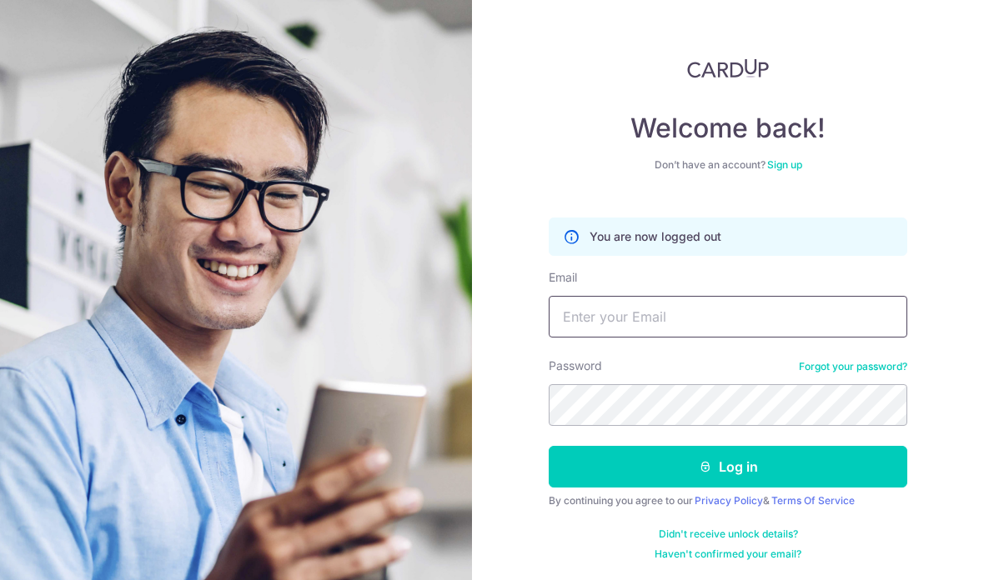
click at [672, 314] on input "Email" at bounding box center [728, 317] width 359 height 42
type input "[EMAIL_ADDRESS][DOMAIN_NAME]"
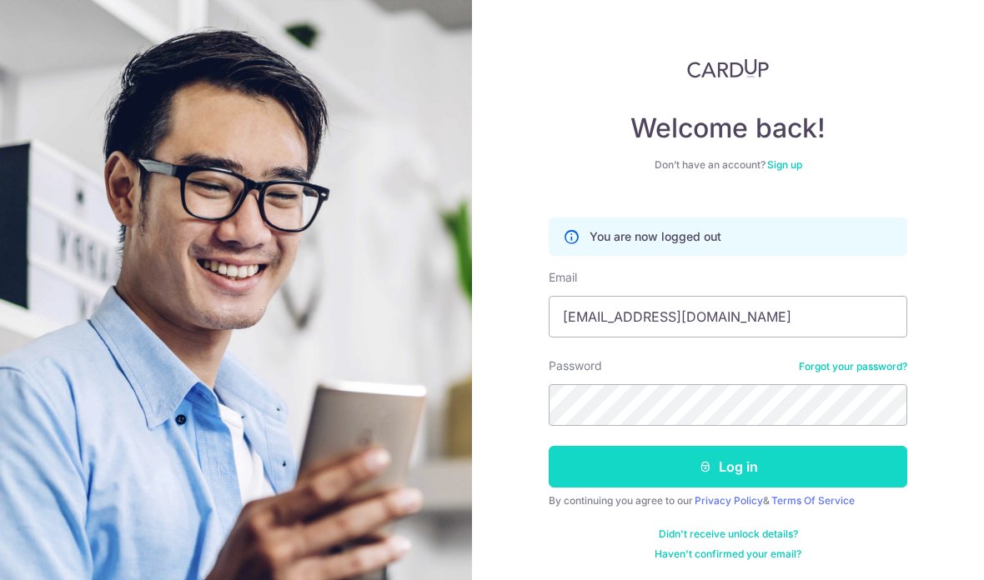
click at [755, 460] on button "Log in" at bounding box center [728, 467] width 359 height 42
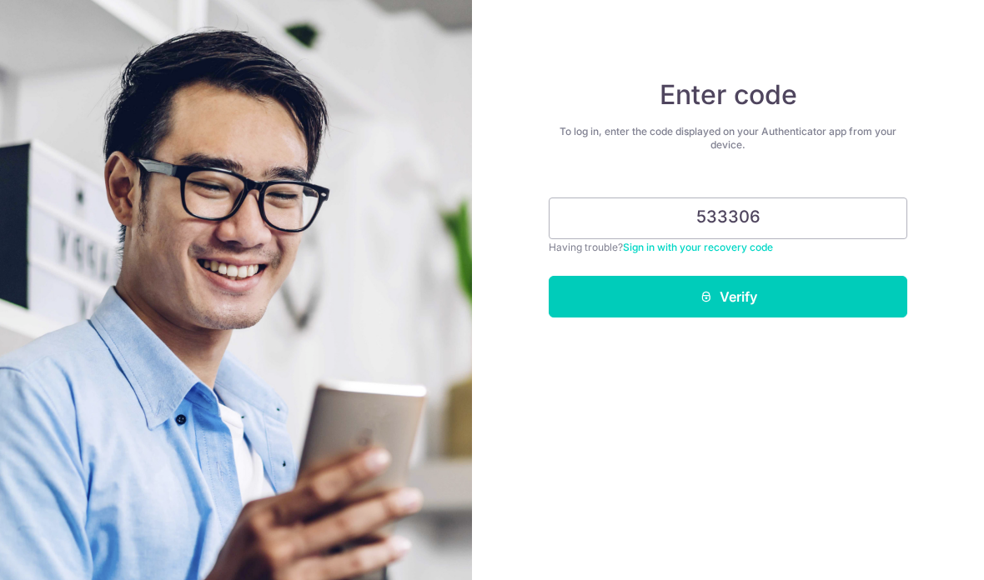
type input "533306"
click at [728, 297] on button "Verify" at bounding box center [728, 297] width 359 height 42
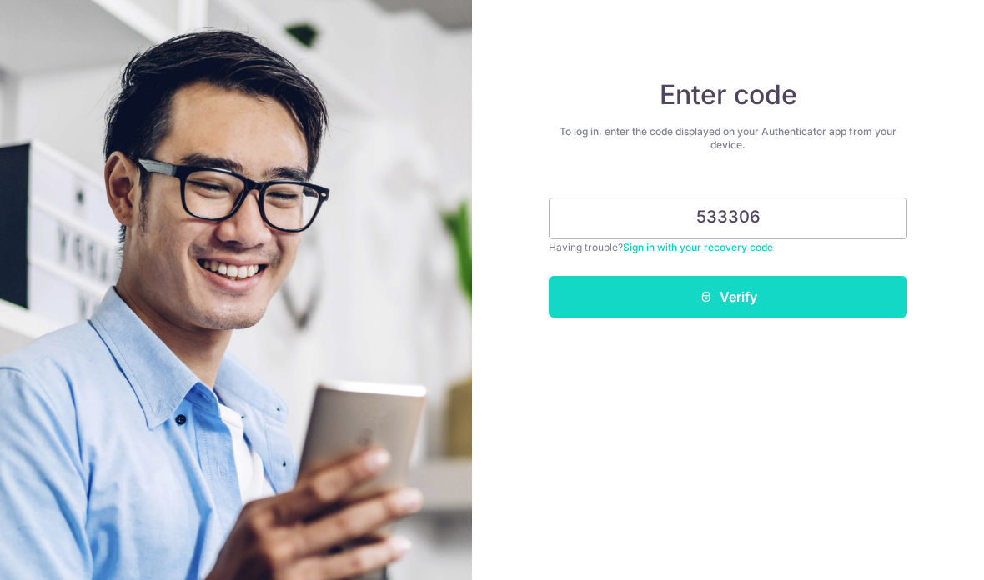
click at [870, 294] on button "Verify" at bounding box center [728, 297] width 359 height 42
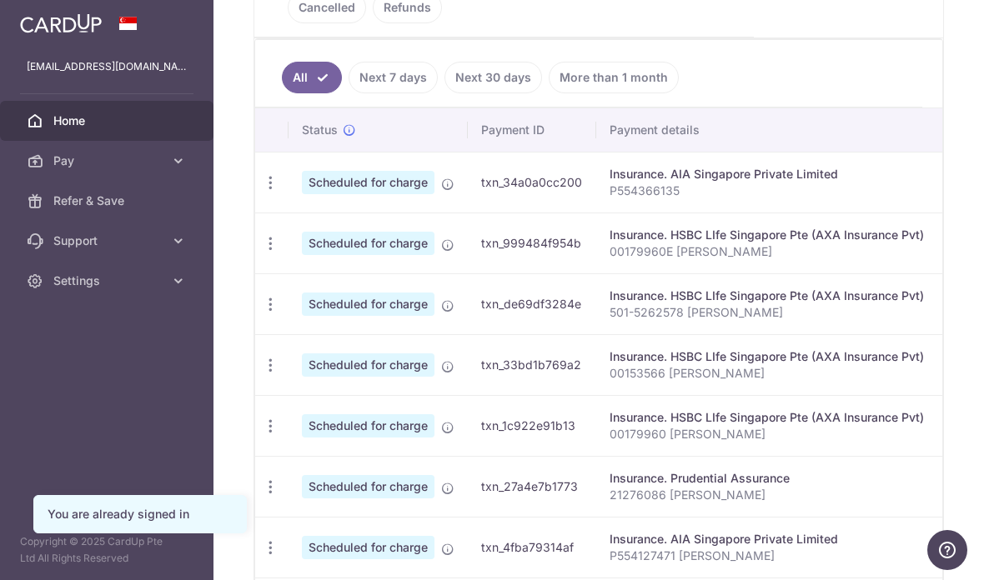
scroll to position [454, 0]
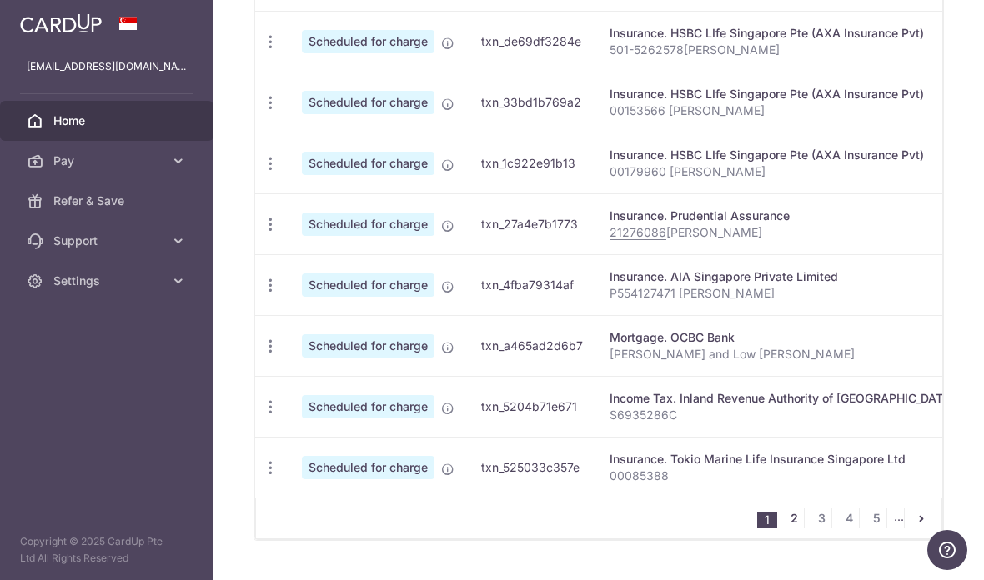
click at [795, 529] on link "2" at bounding box center [794, 519] width 20 height 20
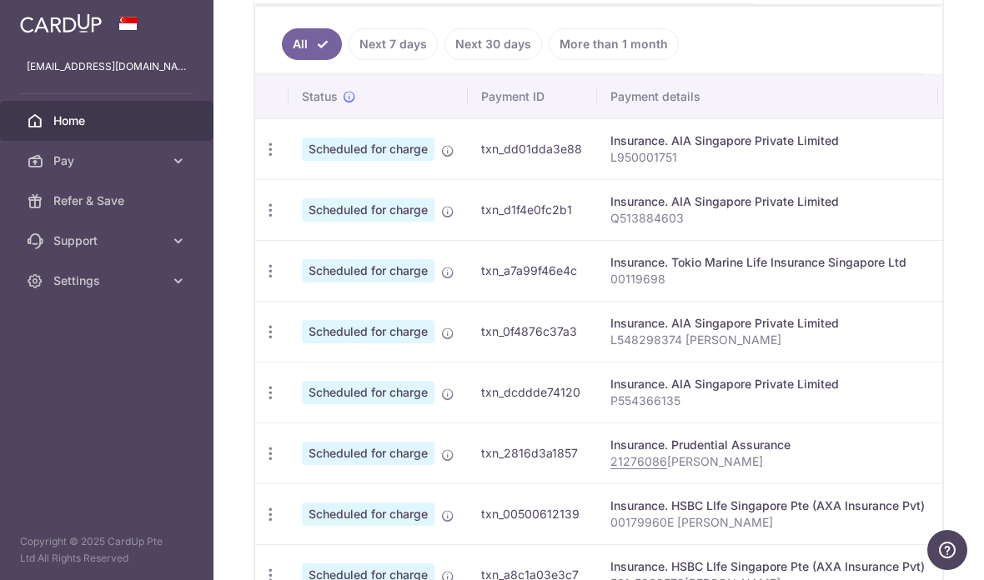
scroll to position [480, 0]
click at [0, 0] on button "button" at bounding box center [0, 0] width 0 height 0
click at [80, 354] on aside "leesenghai1969@gmail.com Home Pay Payments Recipients Cards Refer & Save Suppor…" at bounding box center [106, 290] width 213 height 580
click at [0, 0] on header at bounding box center [0, 0] width 0 height 0
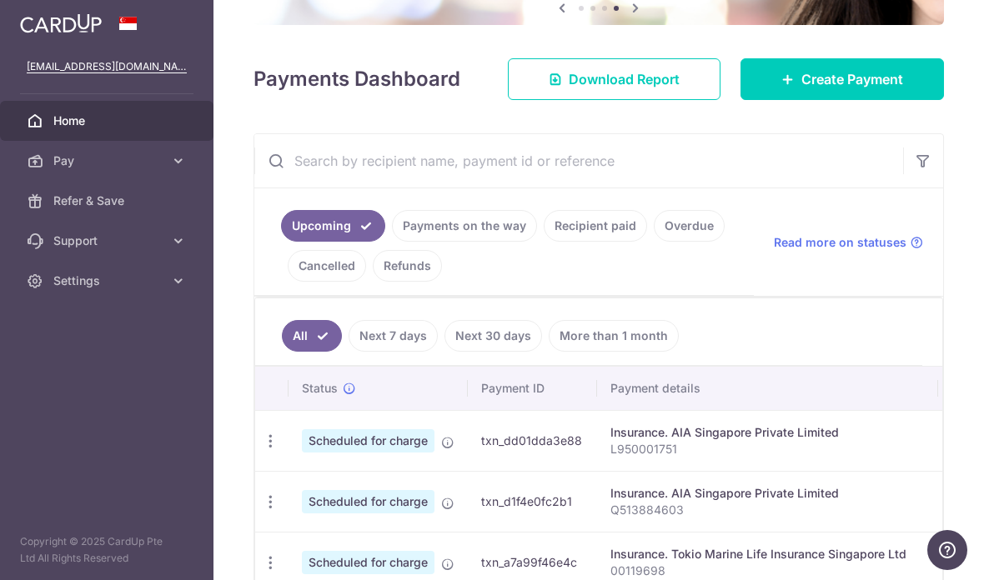
scroll to position [187, 0]
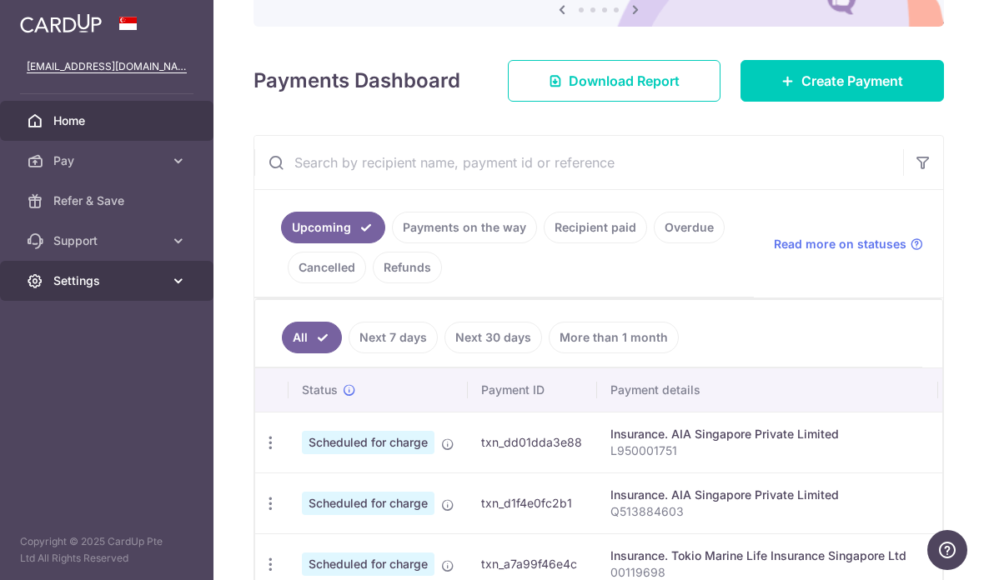
click at [174, 283] on icon at bounding box center [178, 281] width 17 height 17
click at [179, 285] on icon at bounding box center [178, 281] width 17 height 17
click at [0, 0] on icon "button" at bounding box center [0, 0] width 0 height 0
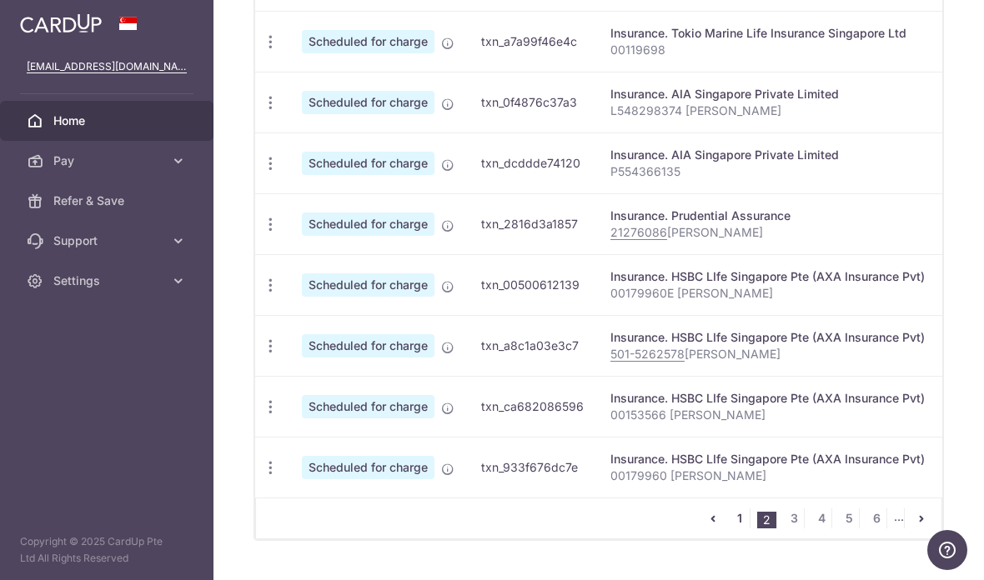
click at [742, 529] on link "1" at bounding box center [740, 519] width 20 height 20
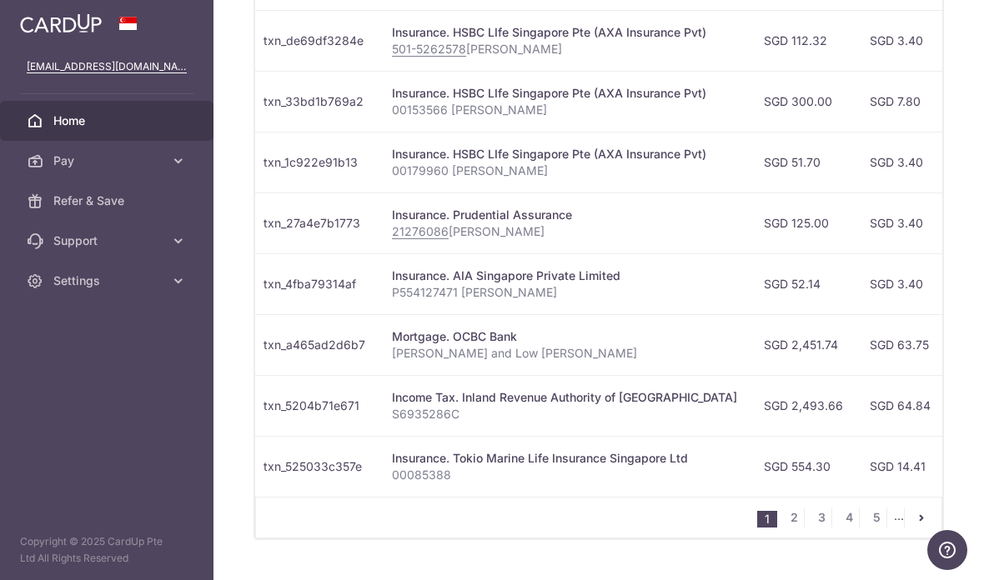
scroll to position [710, 0]
click at [793, 529] on link "2" at bounding box center [794, 519] width 20 height 20
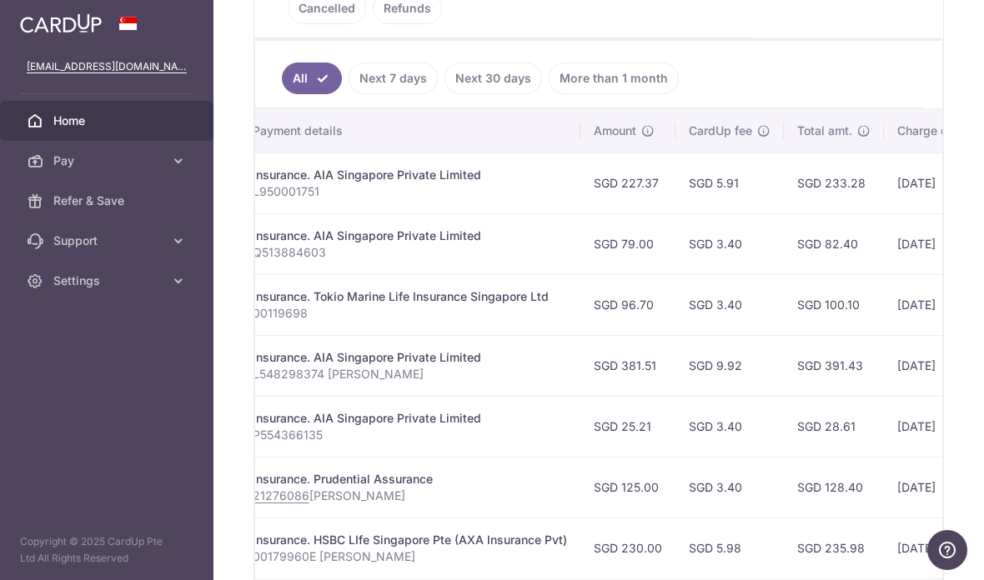
scroll to position [0, 359]
click at [252, 427] on div "Insurance. AIA Singapore Private Limited" at bounding box center [409, 418] width 314 height 17
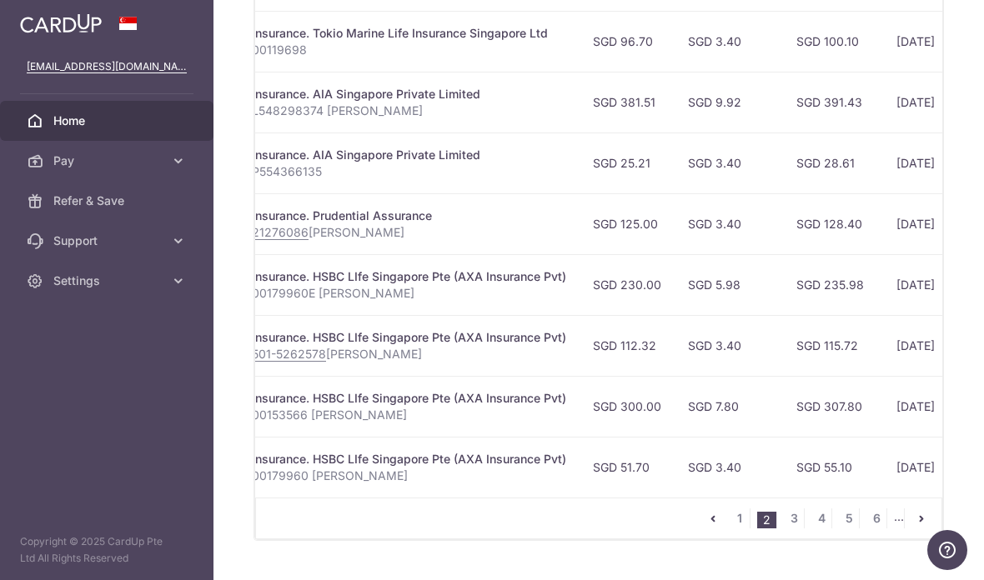
scroll to position [710, 0]
click at [744, 529] on link "1" at bounding box center [740, 519] width 20 height 20
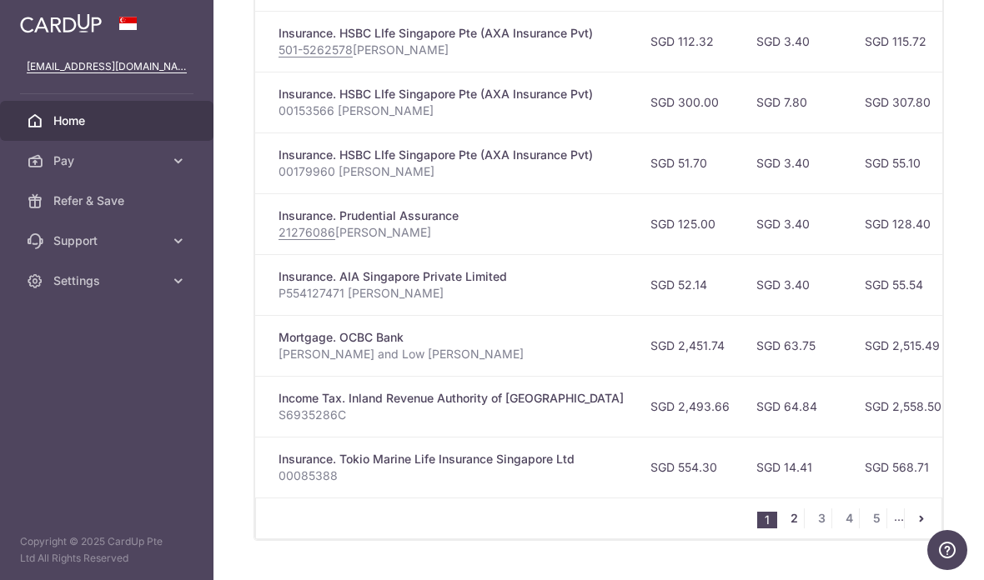
click at [797, 529] on link "2" at bounding box center [794, 519] width 20 height 20
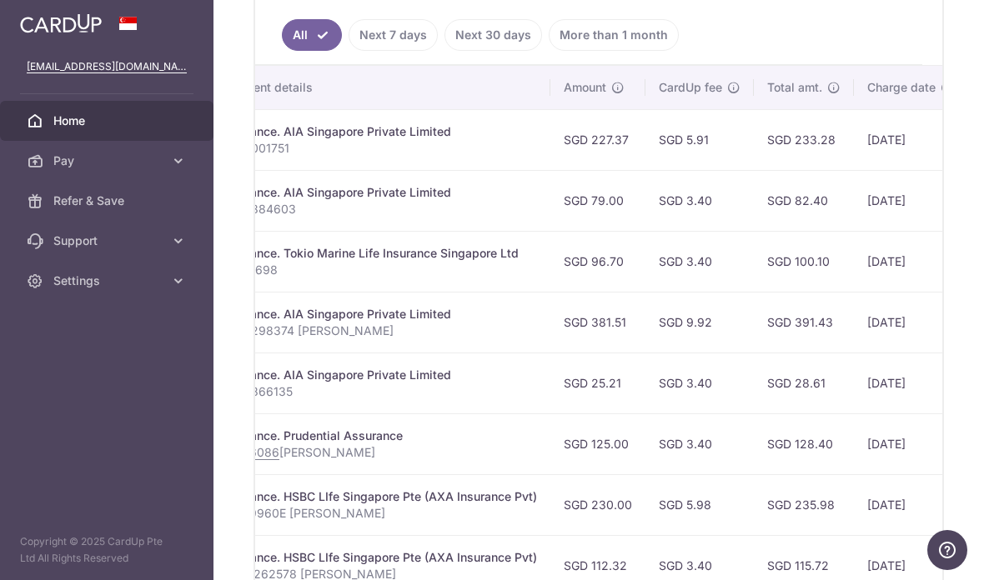
scroll to position [490, 0]
click at [0, 0] on icon "button" at bounding box center [0, 0] width 0 height 0
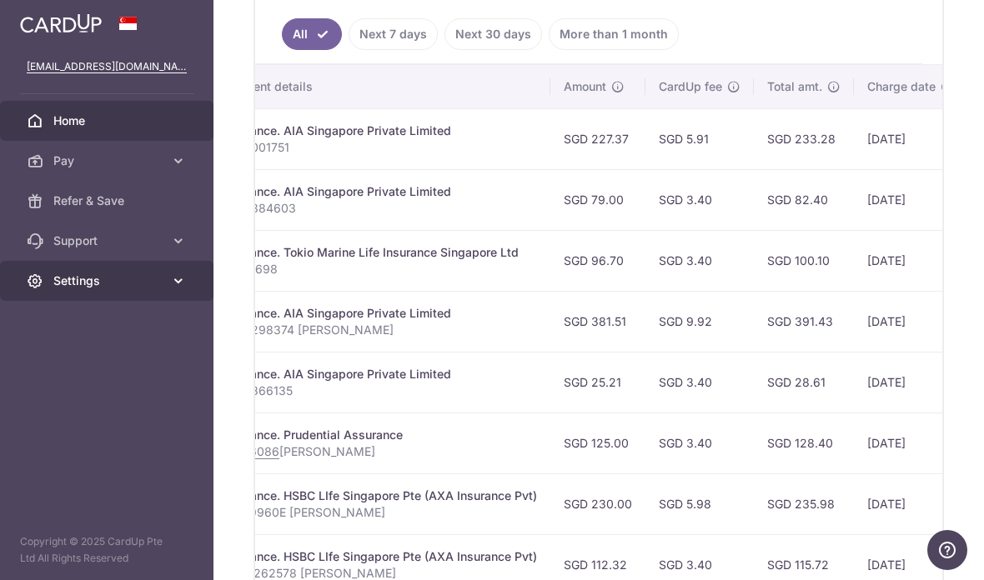
click at [167, 276] on link "Settings" at bounding box center [106, 281] width 213 height 40
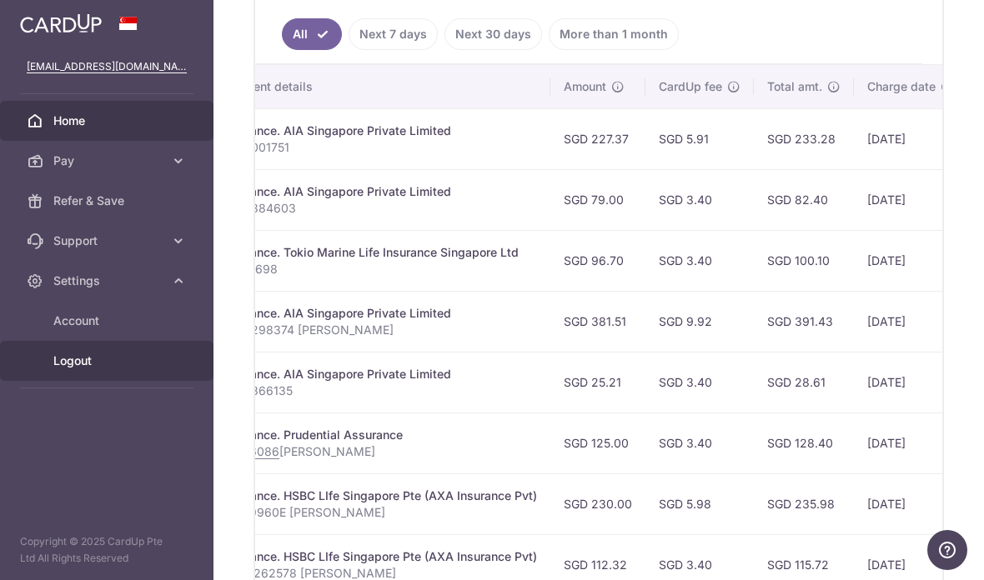
click at [155, 355] on span "Logout" at bounding box center [108, 361] width 110 height 17
